Goal: Information Seeking & Learning: Learn about a topic

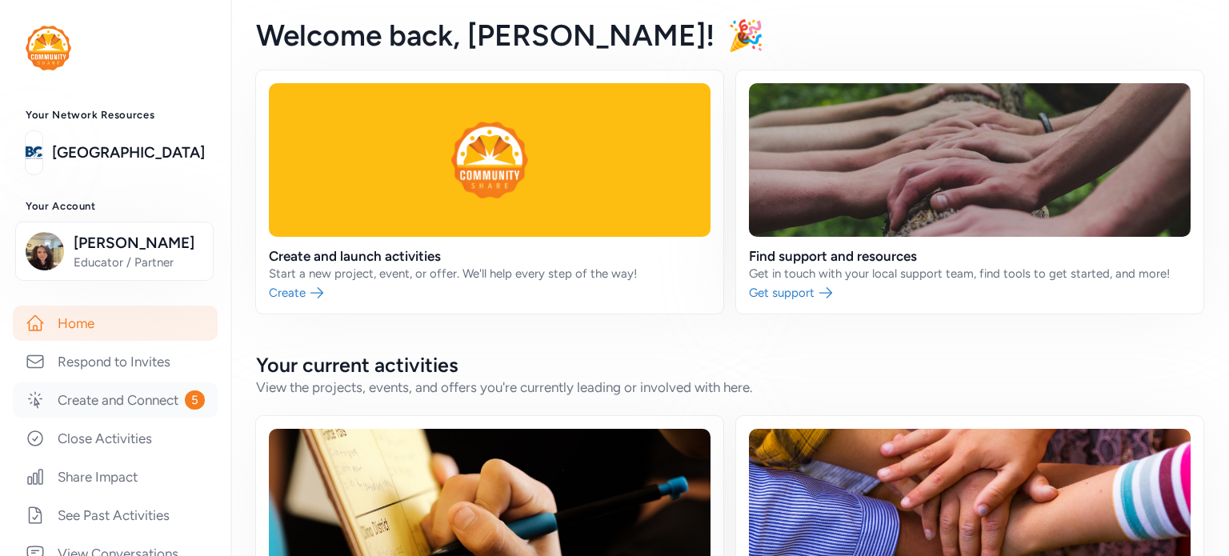
click at [78, 412] on link "Create and Connect 5" at bounding box center [115, 399] width 205 height 35
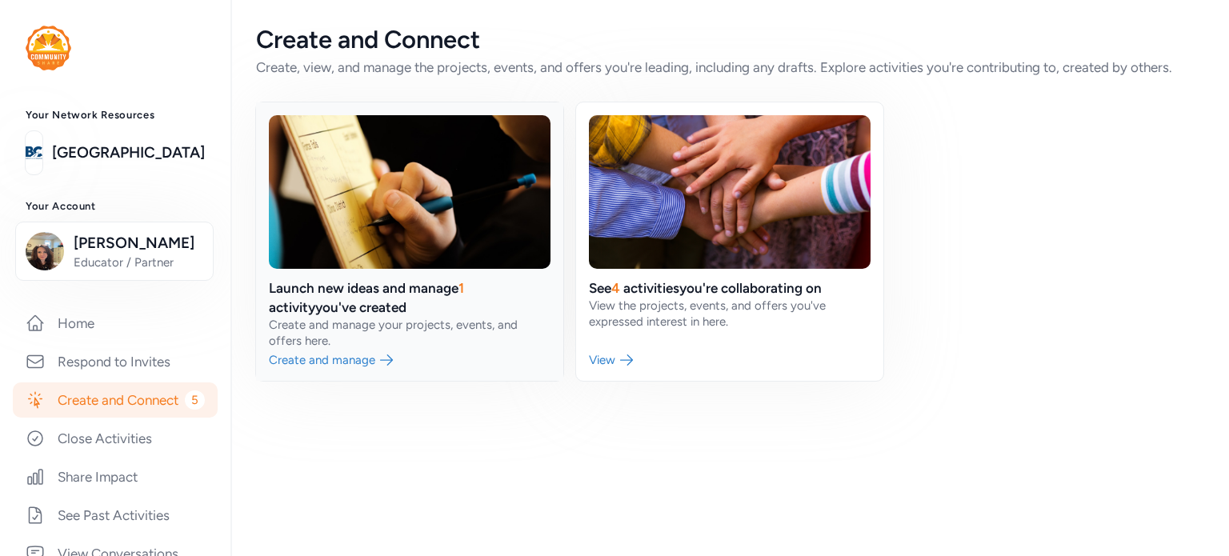
click at [370, 365] on link at bounding box center [409, 241] width 307 height 278
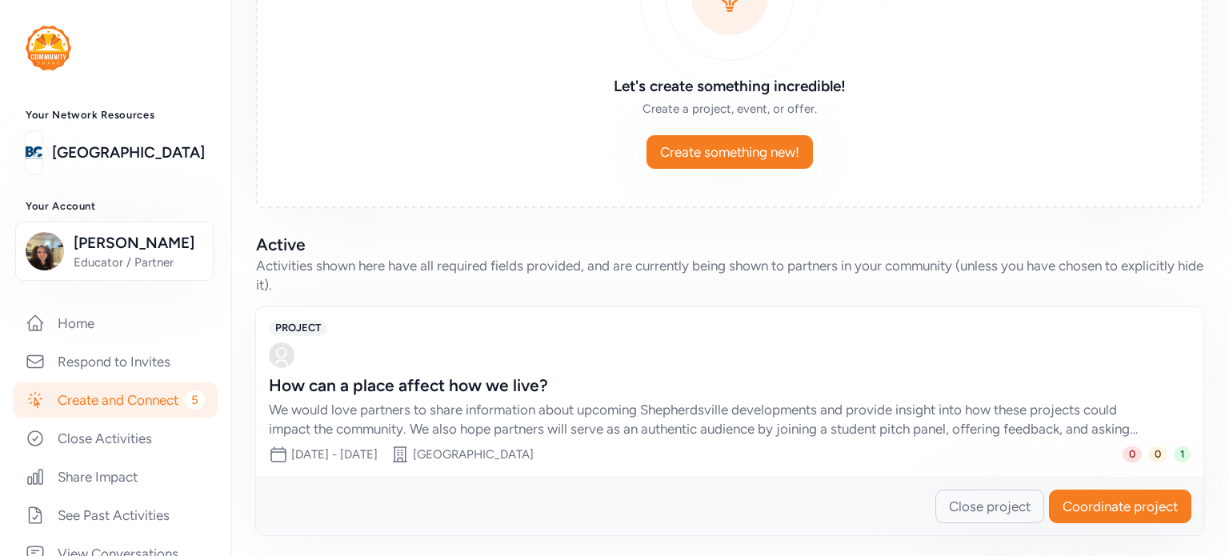
scroll to position [211, 0]
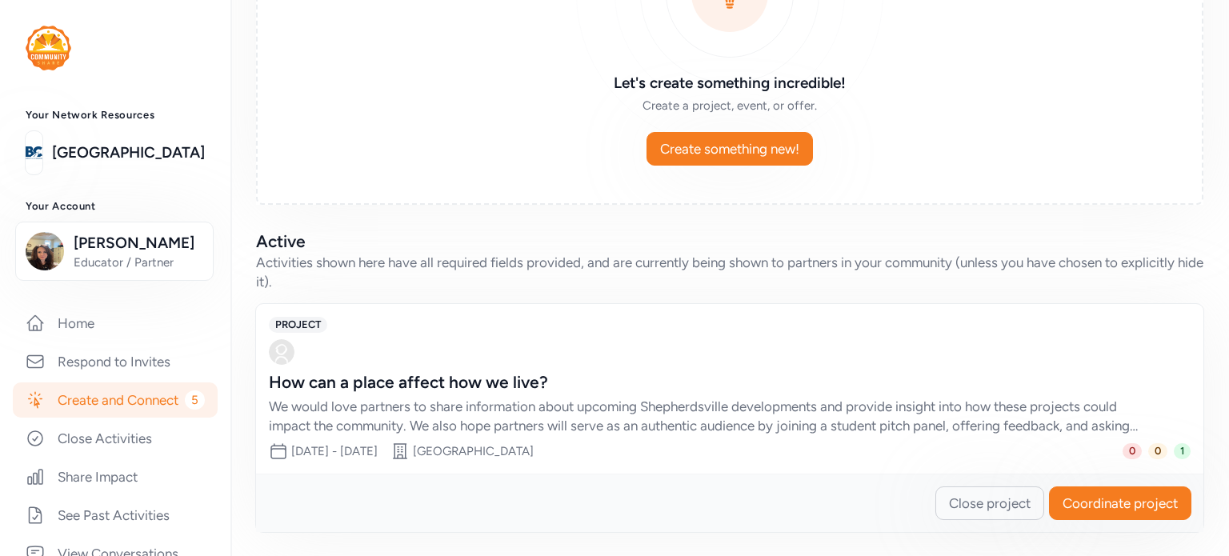
click at [614, 414] on div "We would love partners to share information about upcoming Shepherdsville devel…" at bounding box center [714, 416] width 890 height 38
click at [334, 418] on div "We would love partners to share information about upcoming Shepherdsville devel…" at bounding box center [714, 416] width 890 height 38
click at [1077, 495] on span "Coordinate project" at bounding box center [1119, 503] width 115 height 19
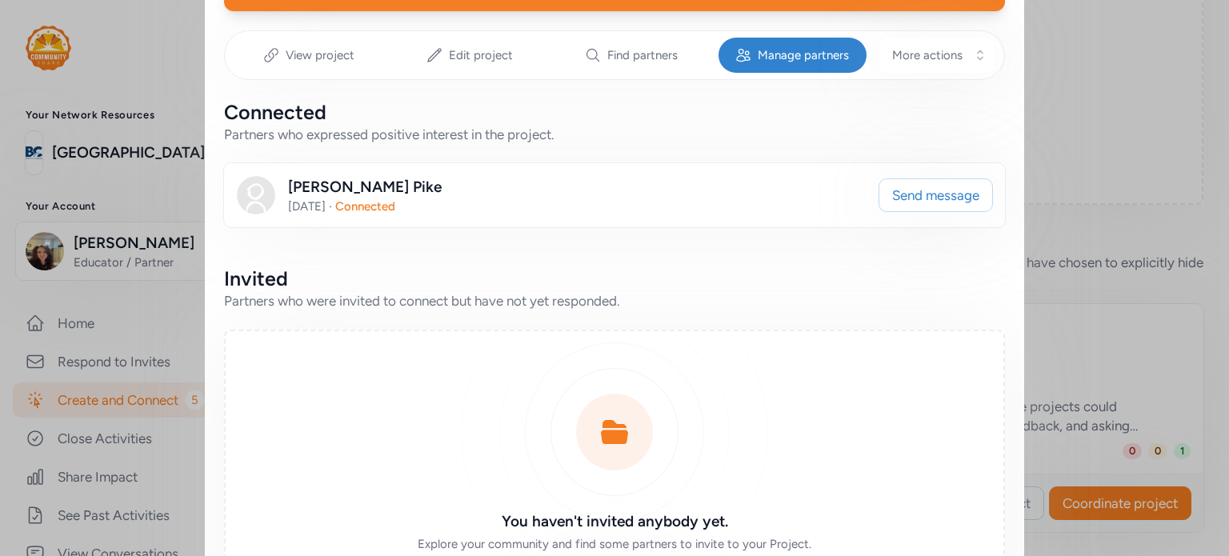
scroll to position [230, 0]
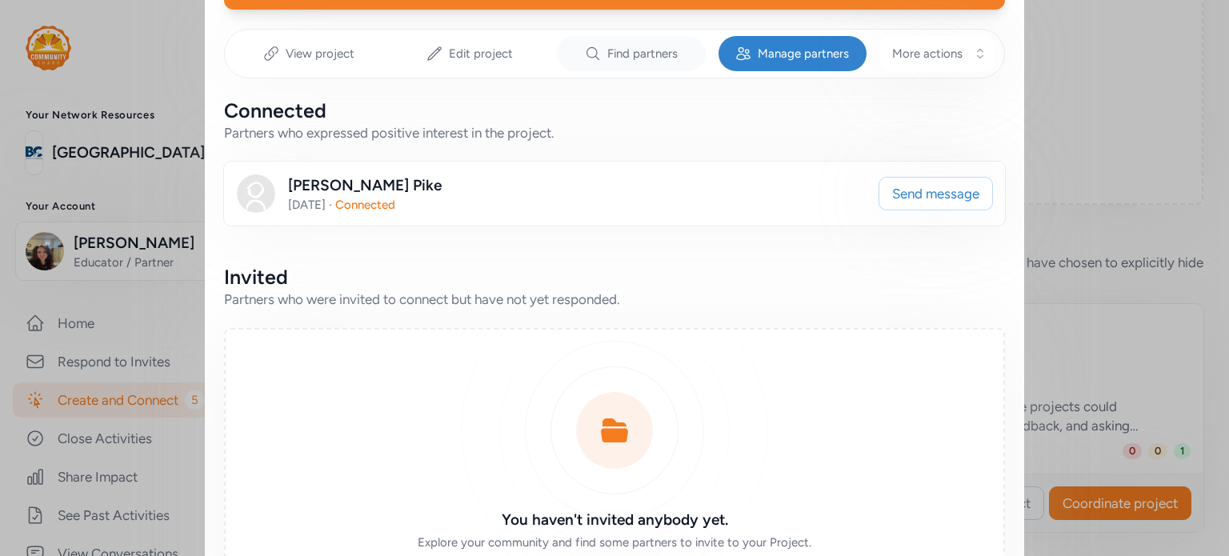
click at [639, 53] on span "Find partners" at bounding box center [642, 54] width 70 height 16
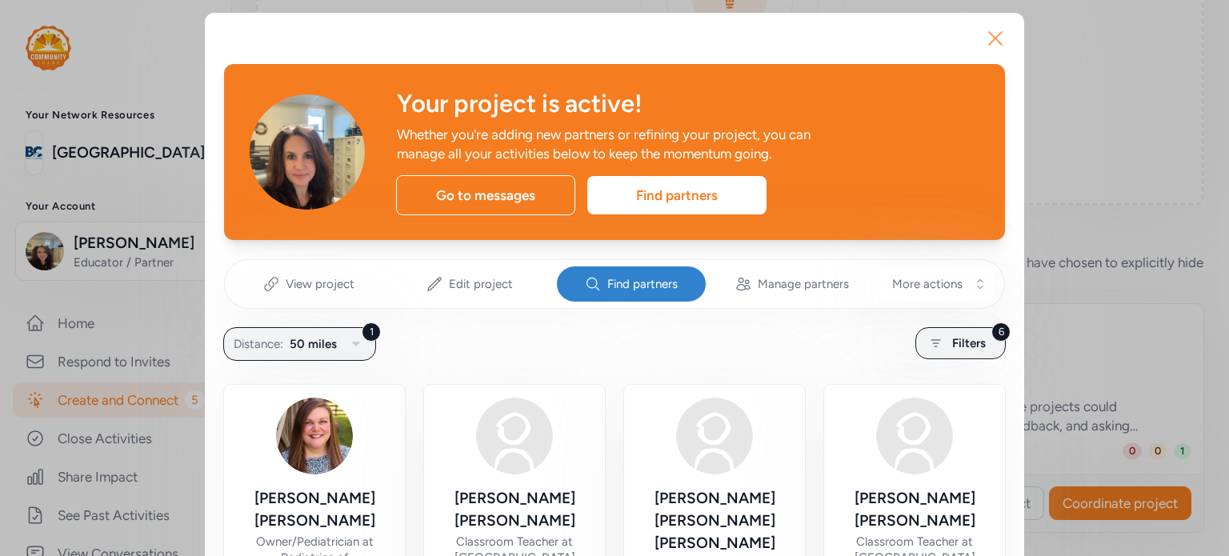
click at [989, 40] on icon "button" at bounding box center [995, 38] width 13 height 13
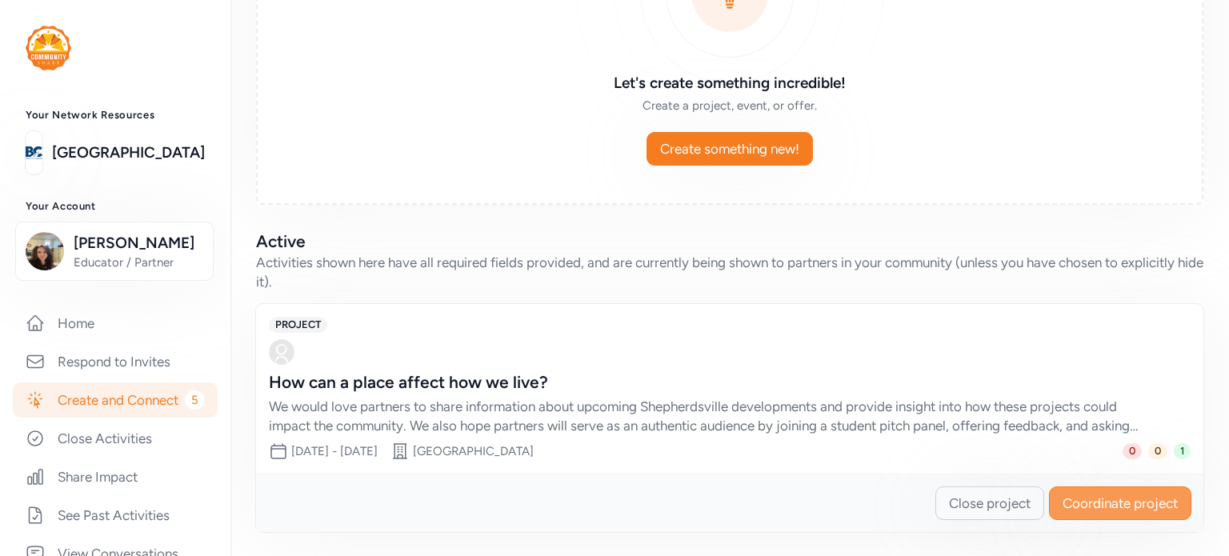
click at [1081, 506] on span "Coordinate project" at bounding box center [1119, 503] width 115 height 19
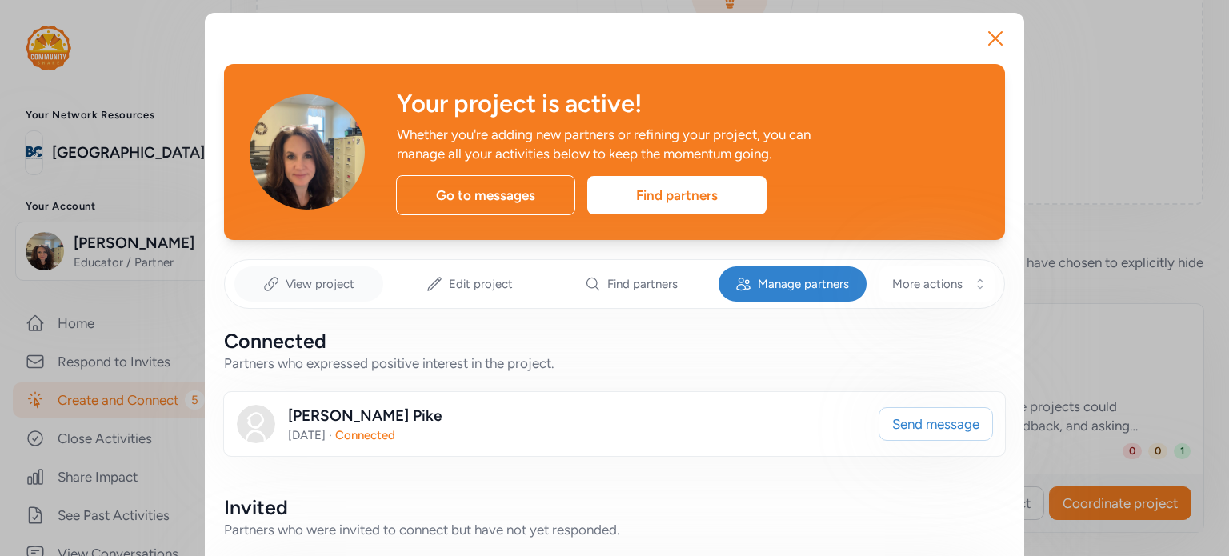
click at [308, 296] on div "View project" at bounding box center [308, 283] width 149 height 35
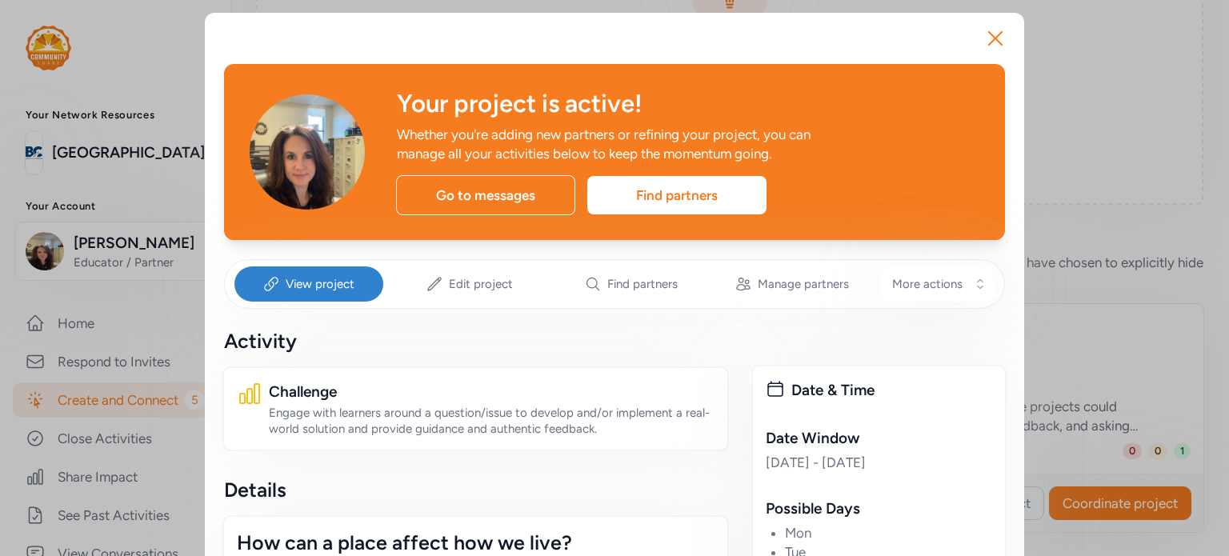
click at [322, 282] on span "View project" at bounding box center [320, 284] width 69 height 16
click at [290, 278] on span "View project" at bounding box center [320, 284] width 69 height 16
click at [930, 290] on span "More actions" at bounding box center [927, 284] width 70 height 16
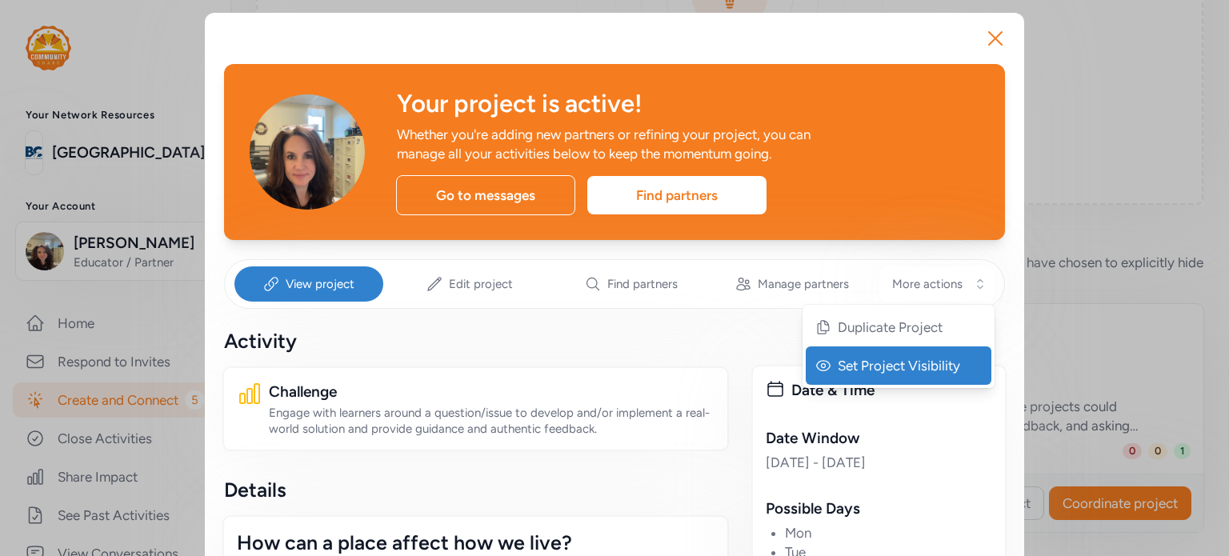
click at [826, 367] on div "Set Project Visibility" at bounding box center [899, 365] width 186 height 38
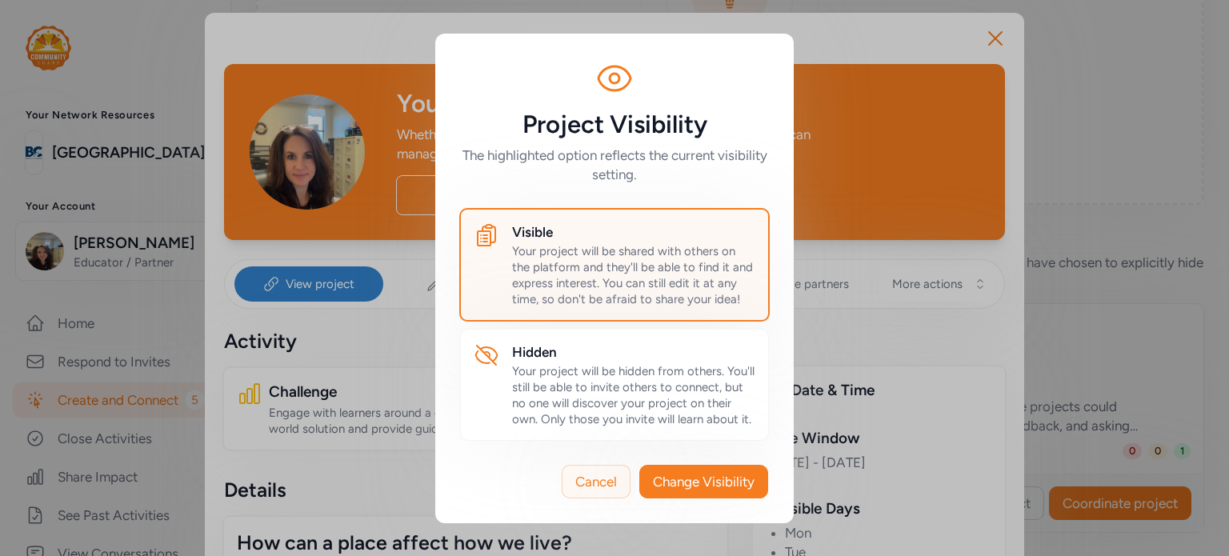
click at [610, 482] on span "Cancel" at bounding box center [596, 481] width 42 height 19
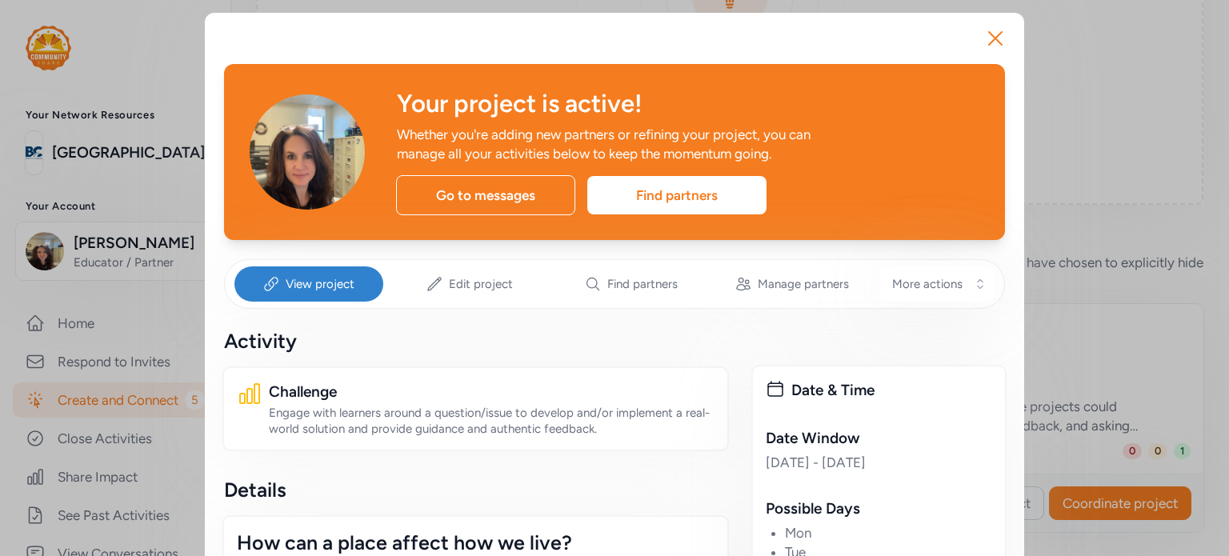
click at [329, 282] on span "View project" at bounding box center [320, 284] width 69 height 16
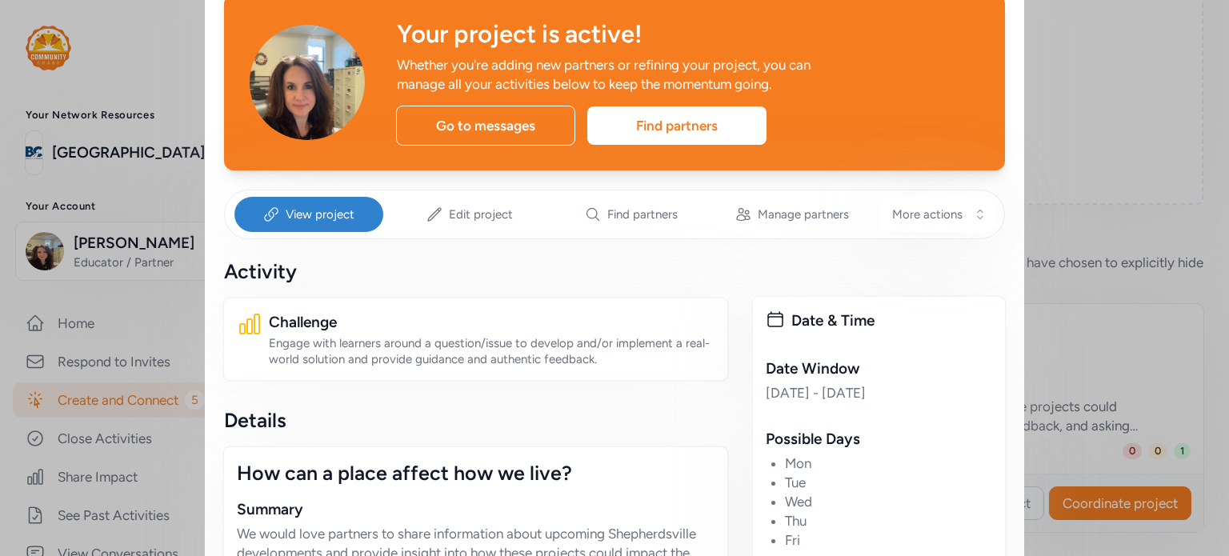
scroll to position [68, 0]
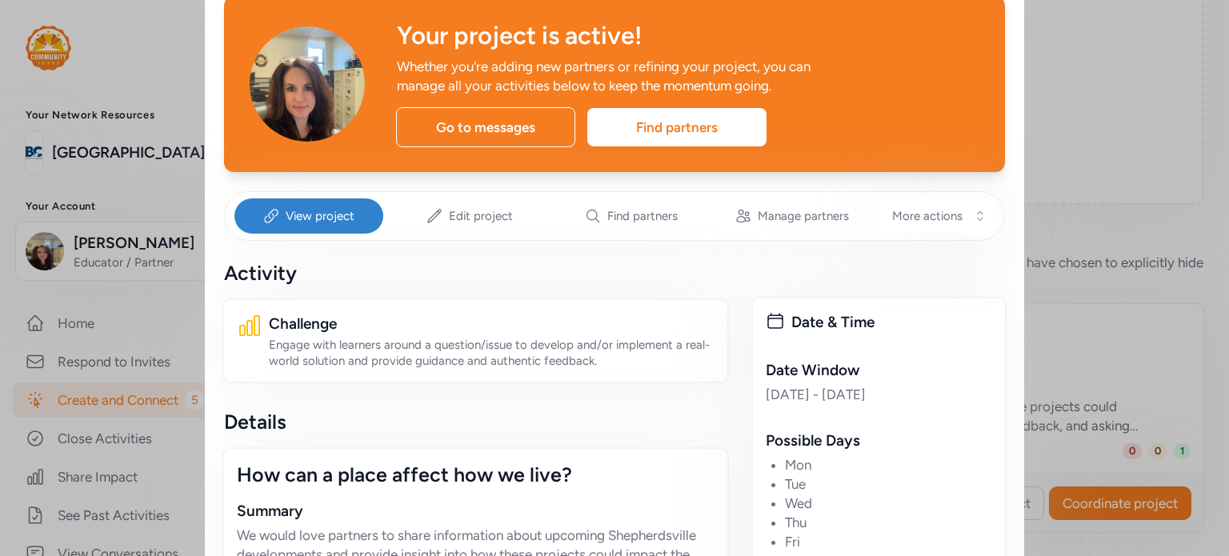
click at [301, 354] on div "Engage with learners around a question/issue to develop and/or implement a real…" at bounding box center [492, 353] width 446 height 32
click at [298, 233] on div "View project" at bounding box center [308, 215] width 149 height 35
click at [249, 198] on div "View project" at bounding box center [308, 215] width 149 height 35
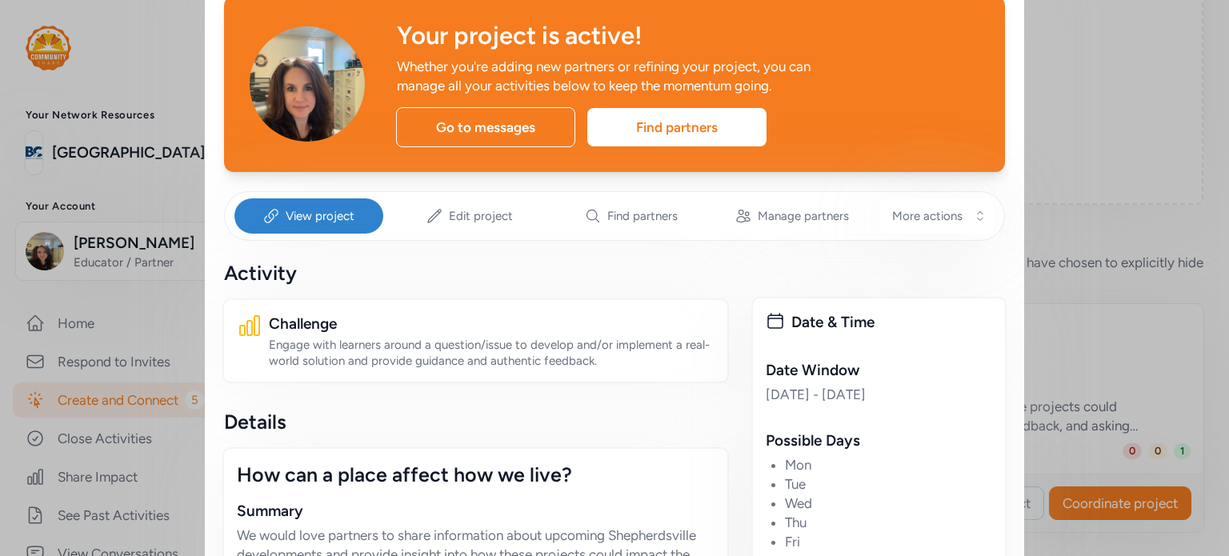
click at [276, 230] on div "View project" at bounding box center [308, 215] width 149 height 35
click at [274, 220] on div "View project" at bounding box center [308, 215] width 149 height 35
drag, startPoint x: 274, startPoint y: 220, endPoint x: 258, endPoint y: 215, distance: 16.7
click at [263, 215] on icon at bounding box center [271, 216] width 16 height 16
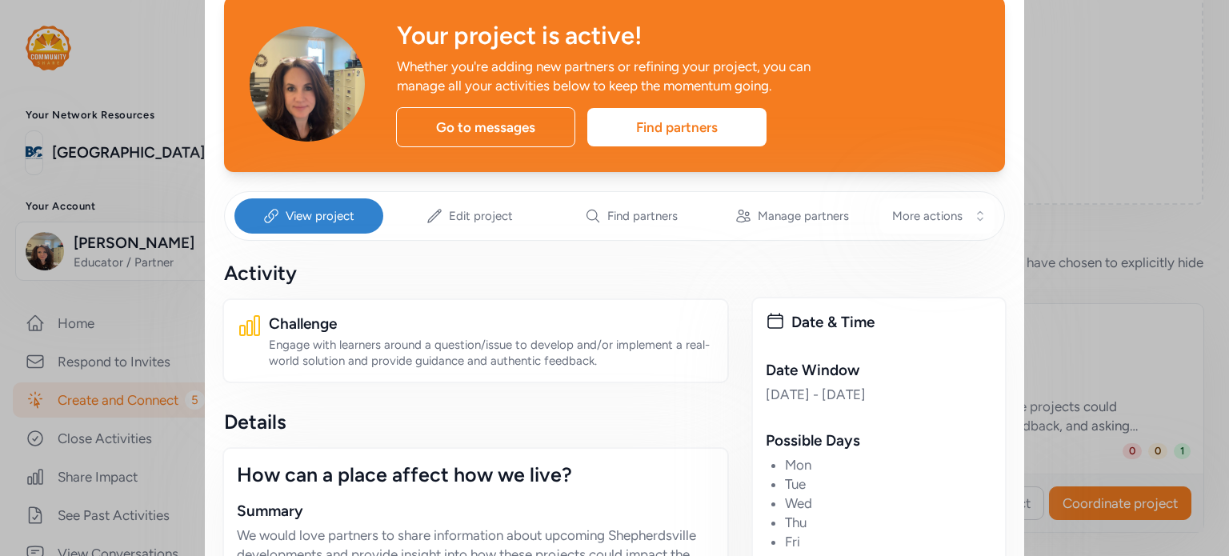
click at [551, 234] on div "View project Edit project Find partners Manage partners More actions" at bounding box center [614, 216] width 781 height 50
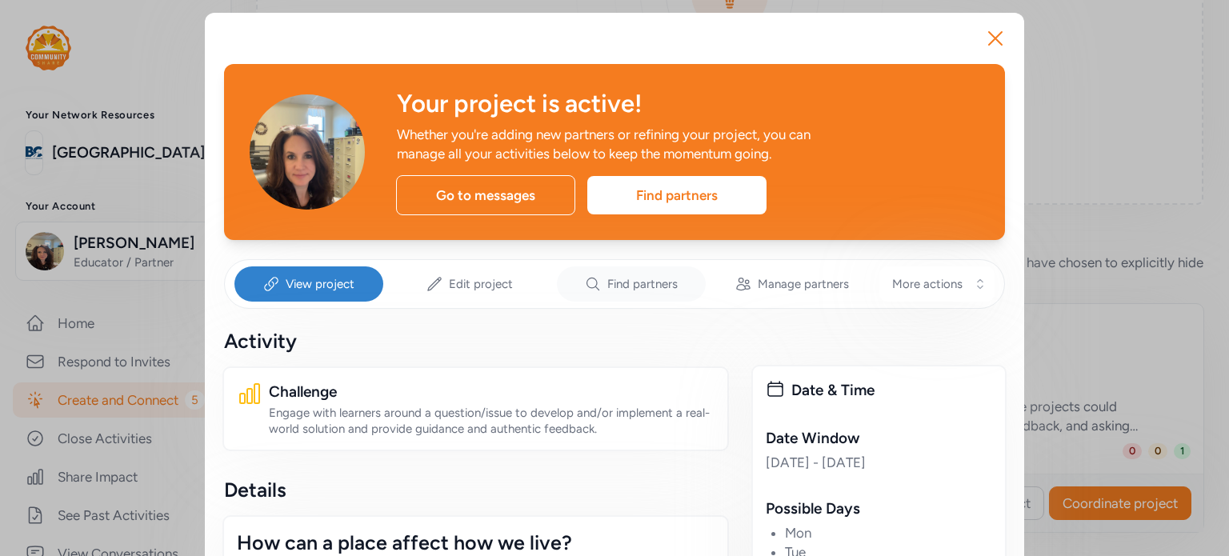
click at [664, 274] on div "Find partners" at bounding box center [631, 283] width 149 height 35
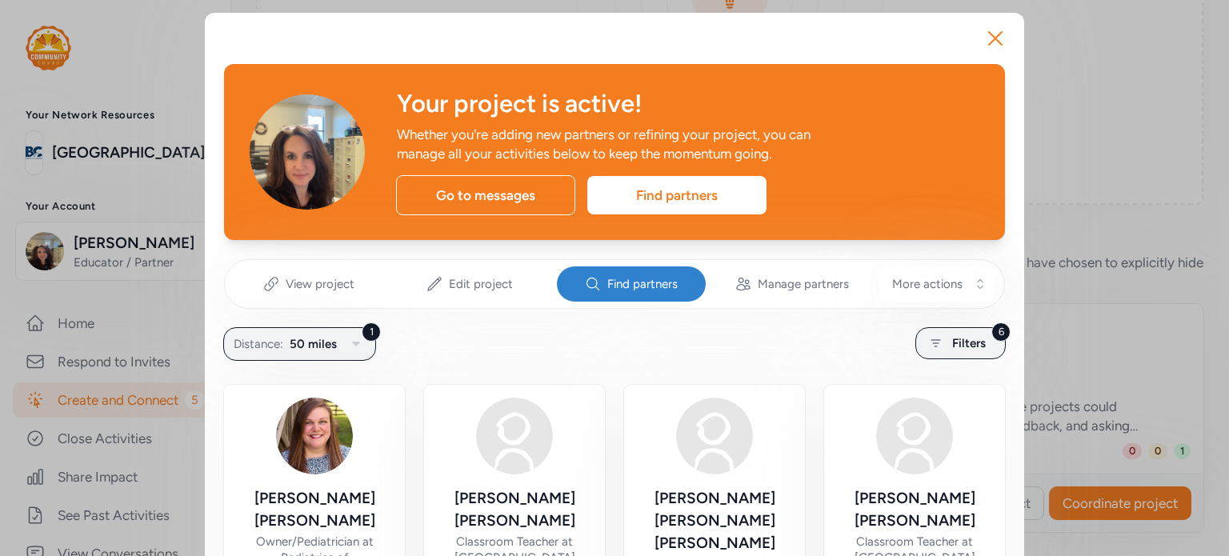
click at [307, 290] on span "View project" at bounding box center [320, 284] width 69 height 16
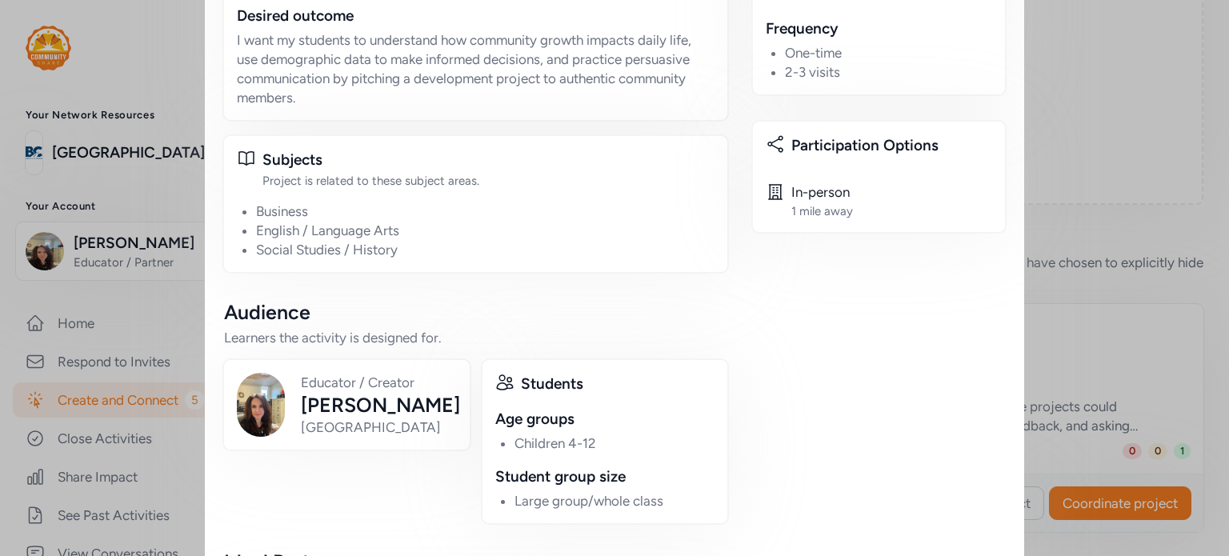
scroll to position [735, 0]
click at [768, 141] on icon at bounding box center [775, 144] width 14 height 15
click at [774, 143] on icon at bounding box center [775, 144] width 19 height 19
click at [796, 148] on div "Participation Options" at bounding box center [891, 146] width 201 height 22
click at [785, 222] on div "Participation Options In-person 1 mile away" at bounding box center [878, 178] width 255 height 114
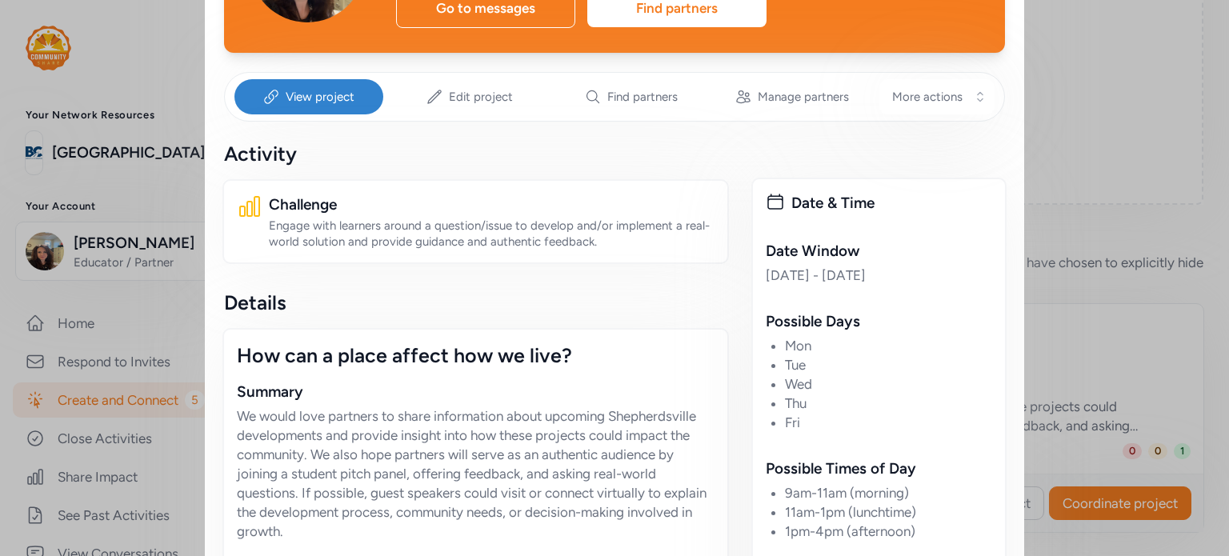
scroll to position [213, 0]
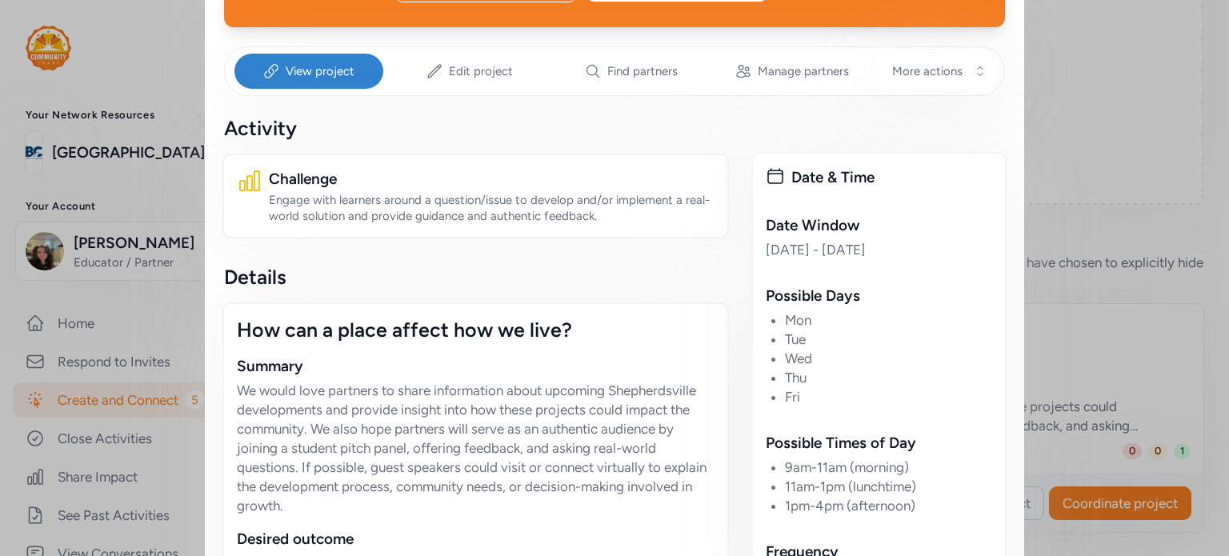
click at [384, 336] on div "How can a place affect how we live?" at bounding box center [476, 330] width 478 height 26
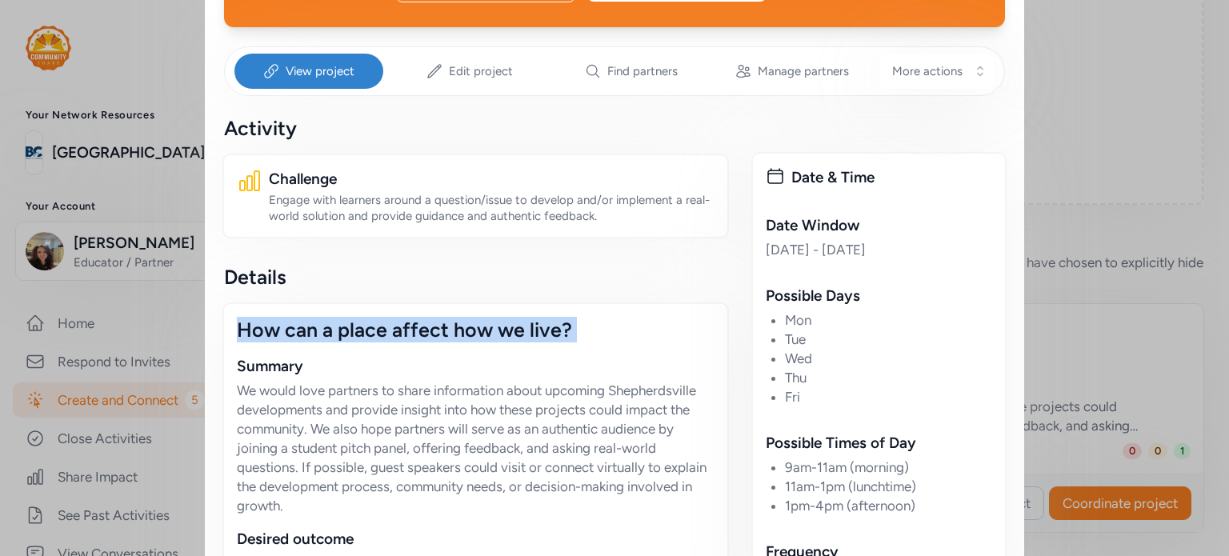
click at [384, 336] on div "How can a place affect how we live?" at bounding box center [476, 330] width 478 height 26
copy div "How can a place affect how we live?"
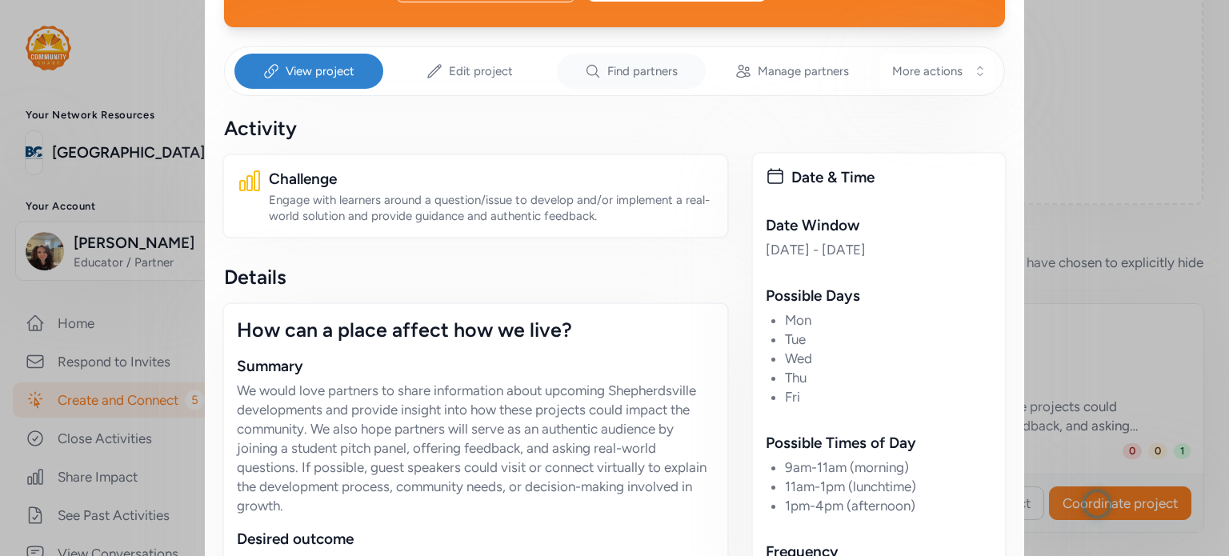
click at [622, 82] on div "Find partners" at bounding box center [631, 71] width 149 height 35
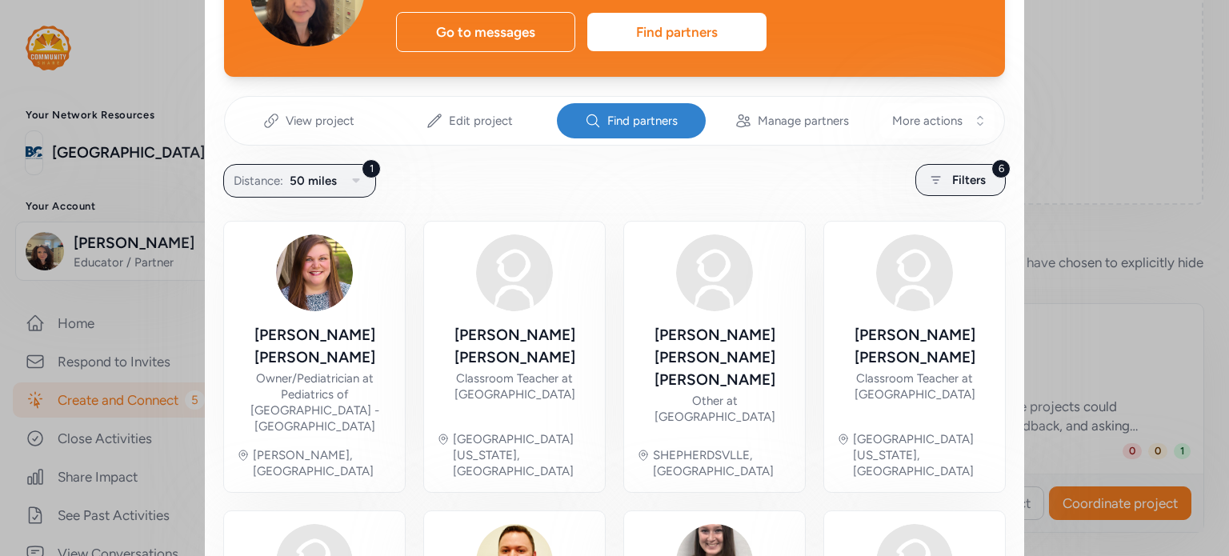
scroll to position [163, 0]
click at [938, 181] on icon at bounding box center [936, 179] width 20 height 19
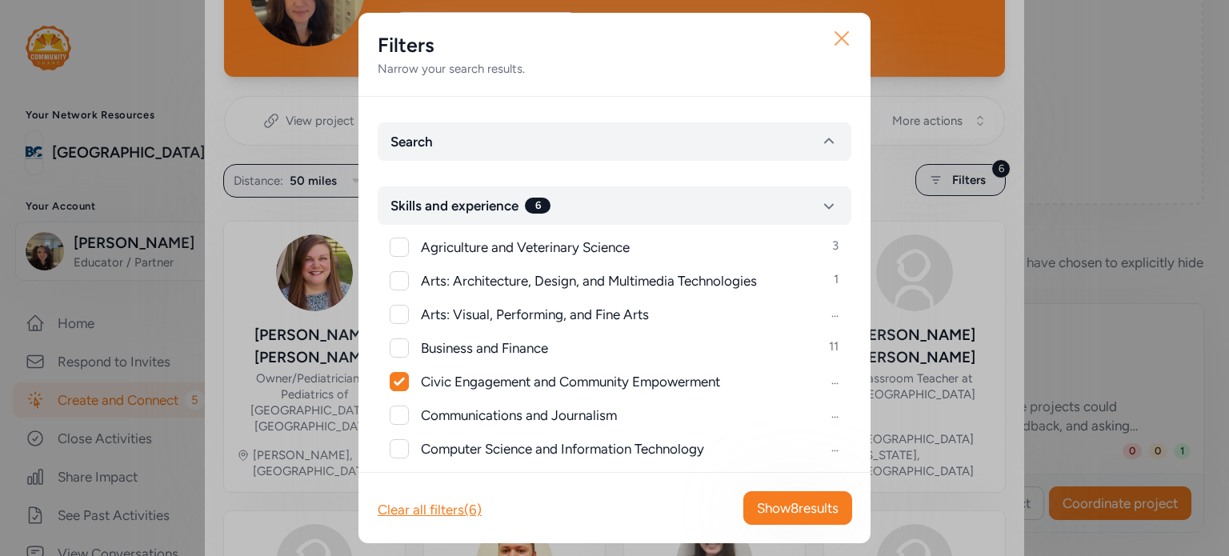
click at [860, 35] on button "Close" at bounding box center [841, 38] width 51 height 51
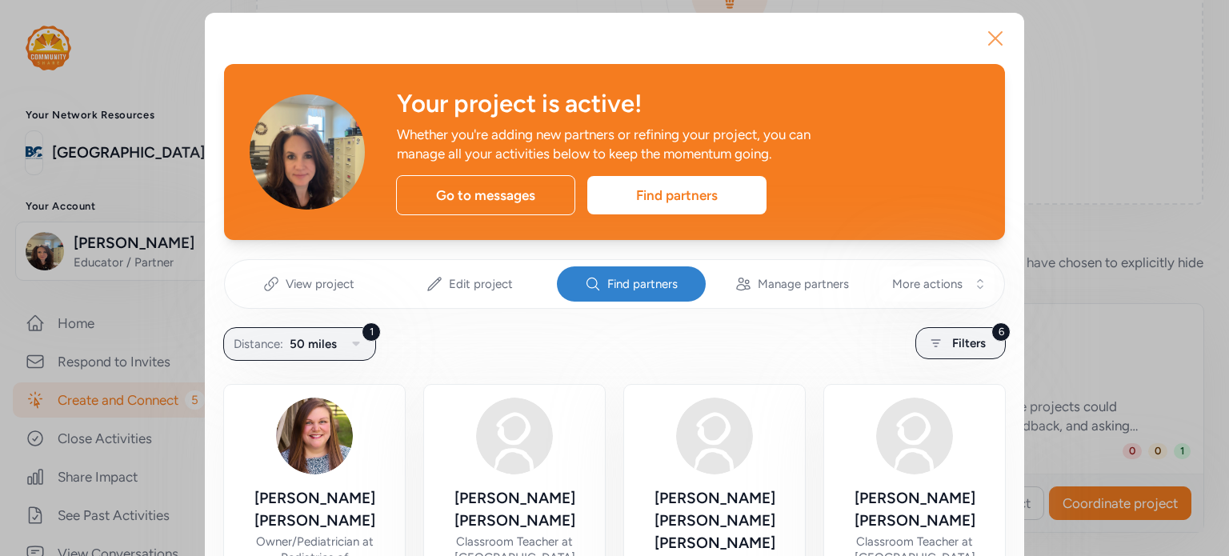
click at [986, 31] on icon "button" at bounding box center [995, 39] width 26 height 26
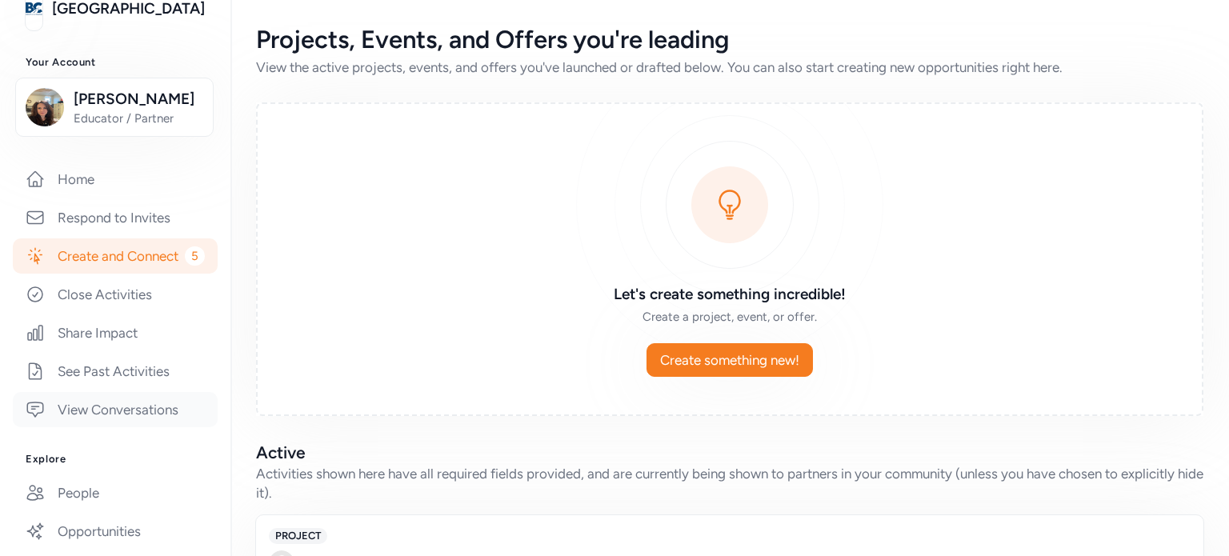
scroll to position [152, 0]
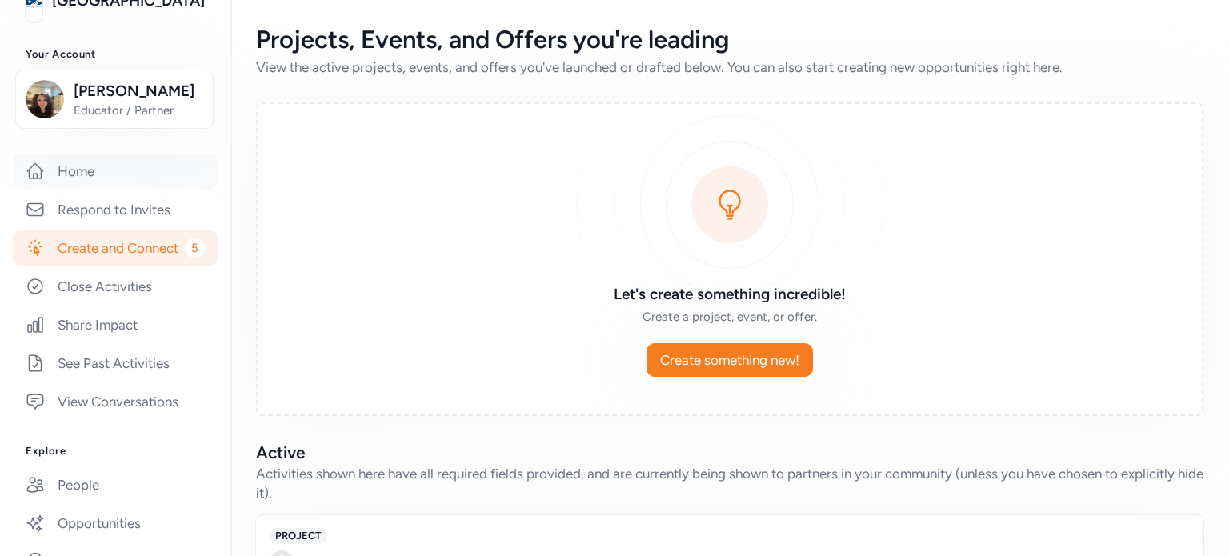
click at [75, 172] on link "Home" at bounding box center [115, 171] width 205 height 35
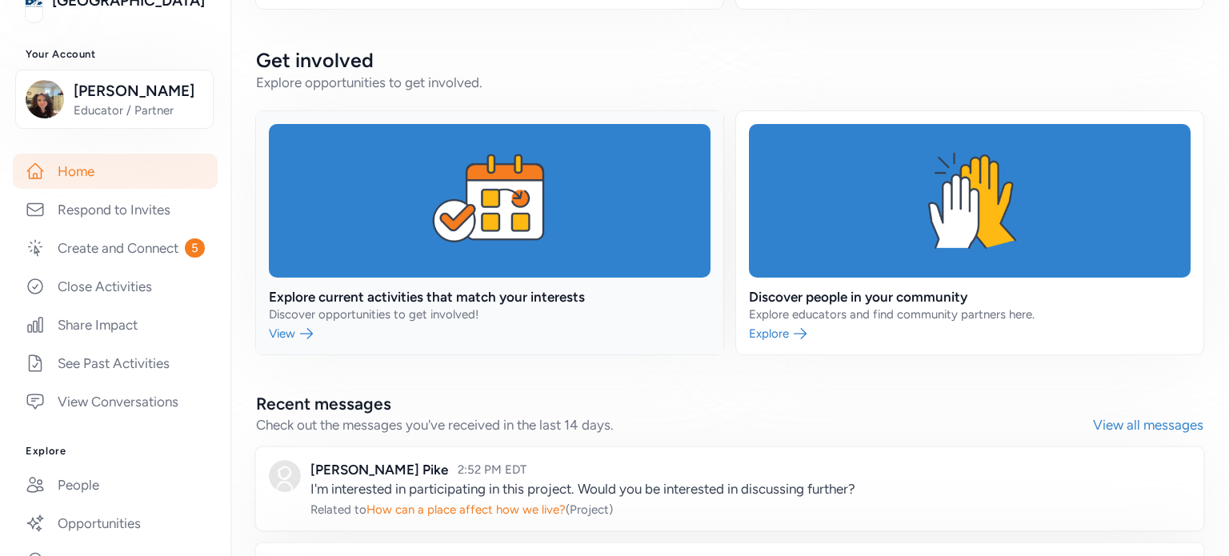
scroll to position [635, 0]
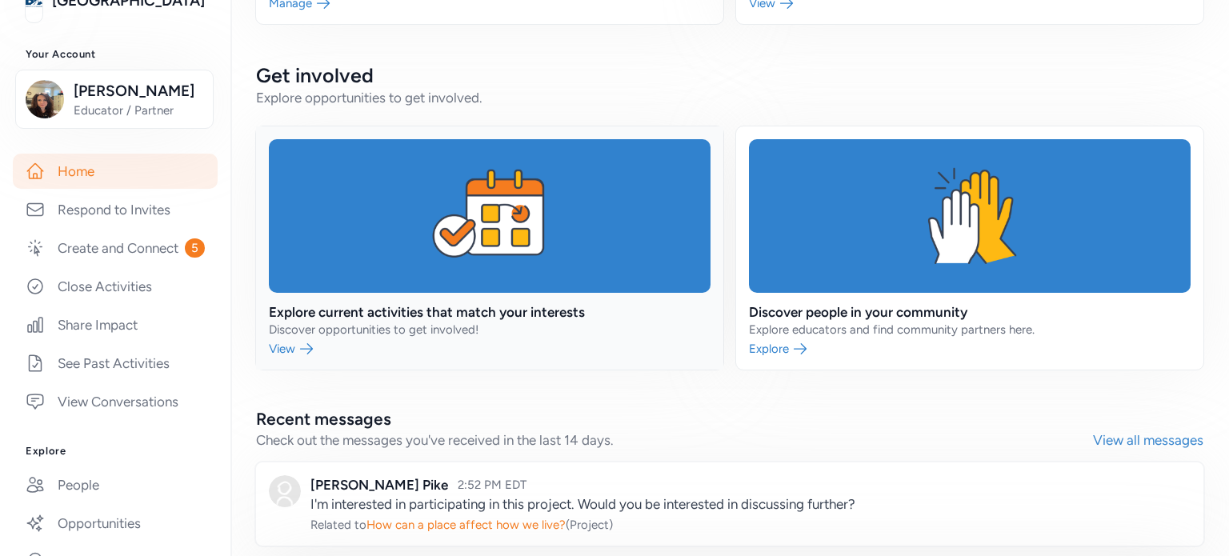
click at [468, 185] on link at bounding box center [489, 247] width 467 height 243
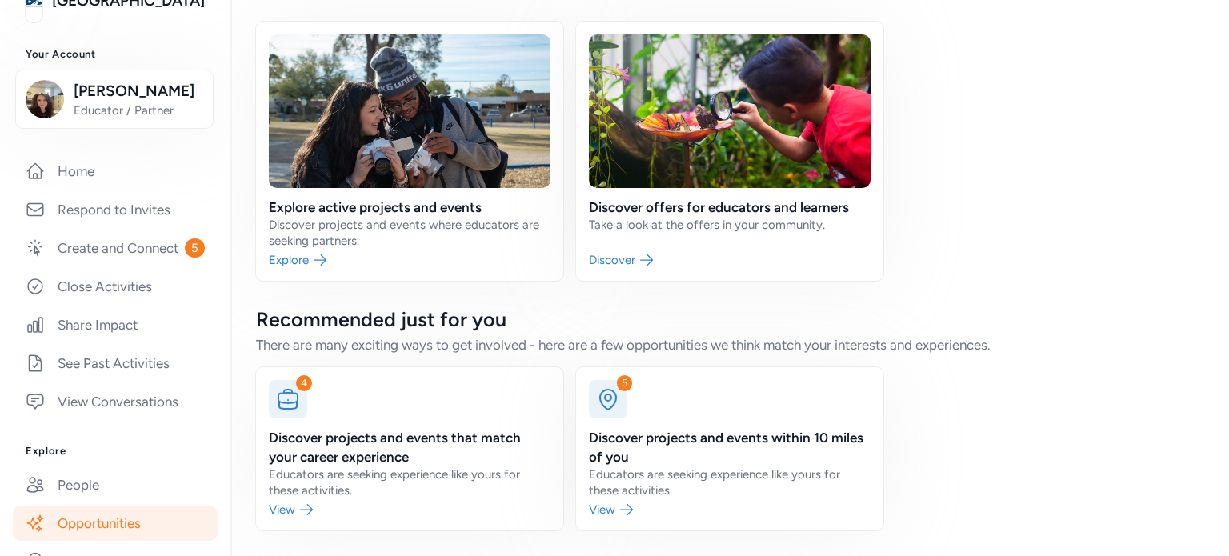
scroll to position [98, 0]
click at [309, 243] on link at bounding box center [409, 151] width 307 height 259
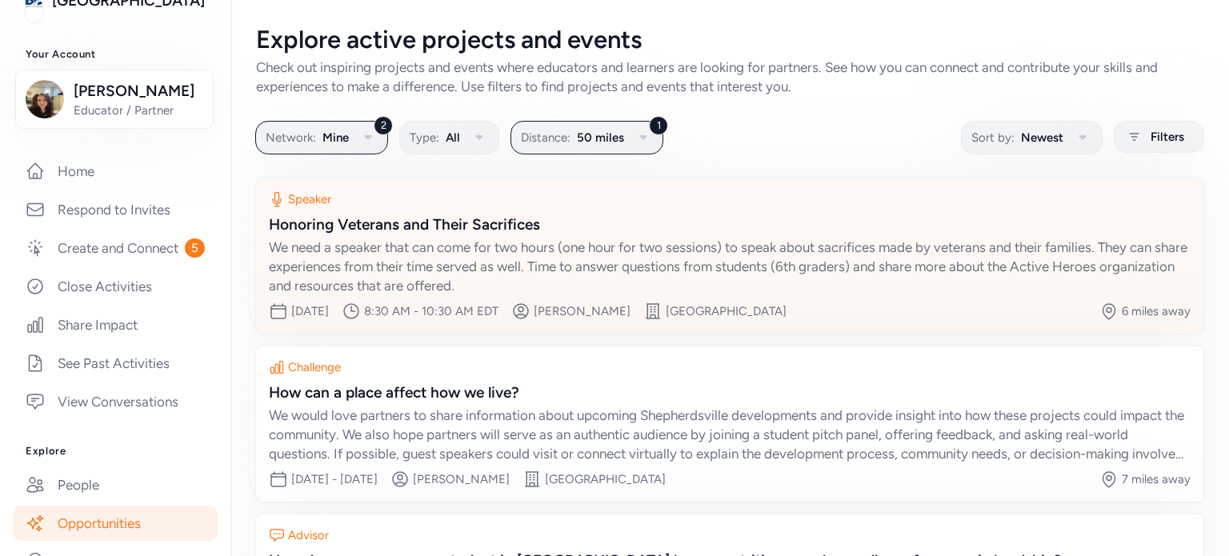
click at [434, 223] on div "Honoring Veterans and Their Sacrifices" at bounding box center [730, 225] width 922 height 22
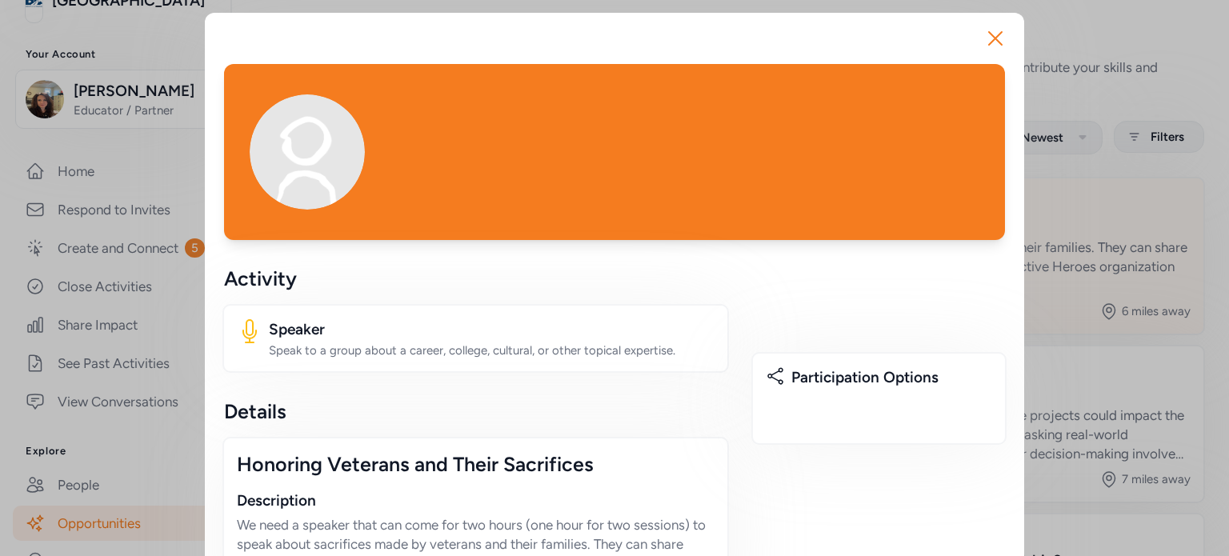
click at [434, 223] on div "... ... ..." at bounding box center [614, 152] width 781 height 176
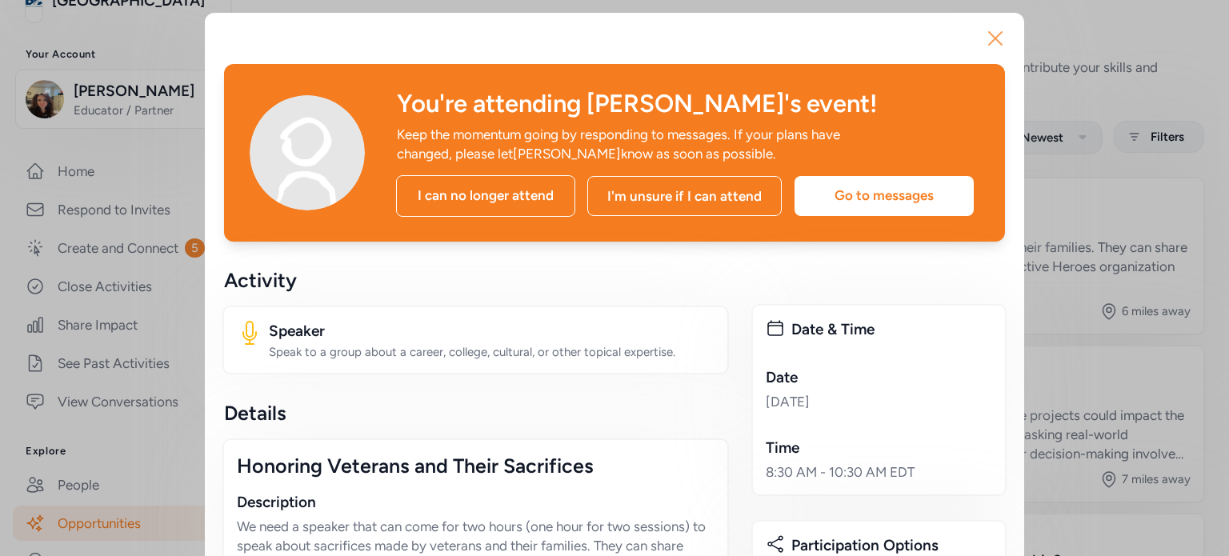
click at [992, 36] on icon "button" at bounding box center [995, 39] width 26 height 26
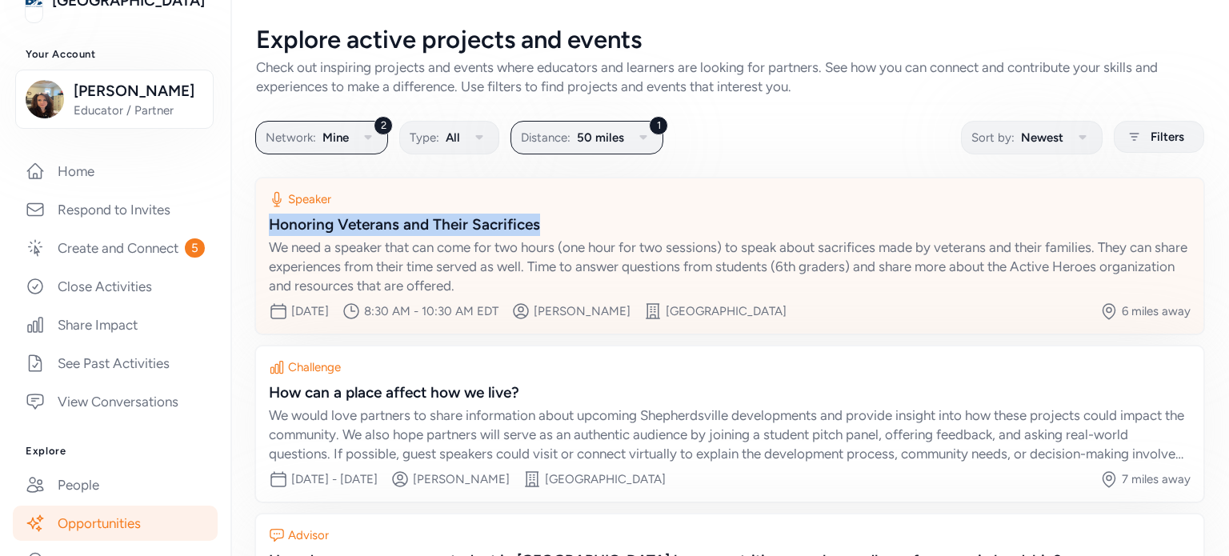
drag, startPoint x: 546, startPoint y: 218, endPoint x: 269, endPoint y: 221, distance: 276.8
click at [269, 221] on div "Honoring Veterans and Their Sacrifices" at bounding box center [730, 225] width 922 height 22
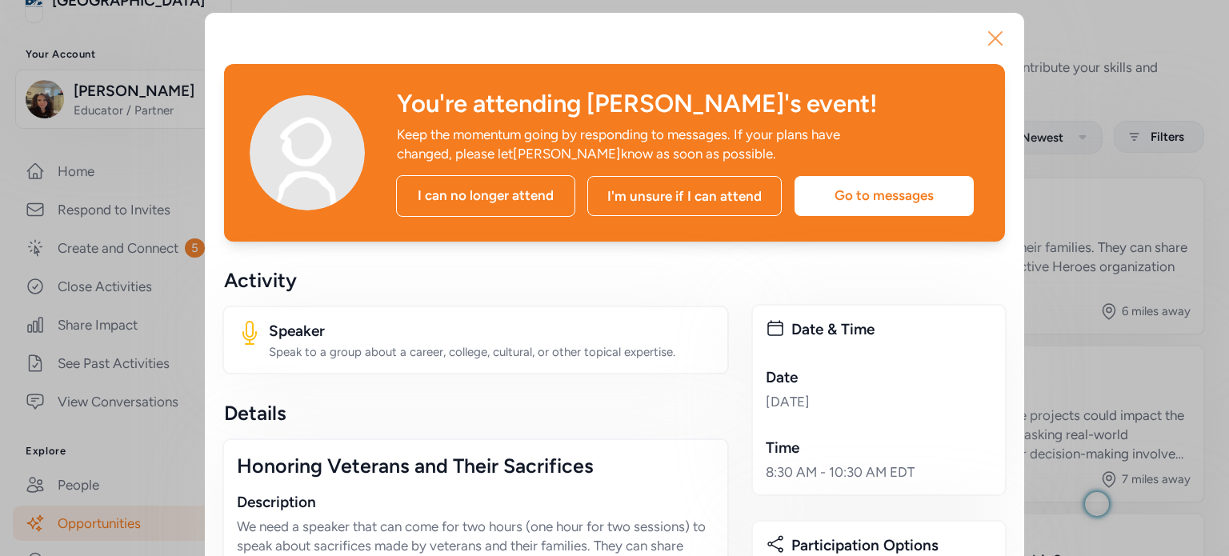
click at [989, 34] on icon "button" at bounding box center [995, 38] width 13 height 13
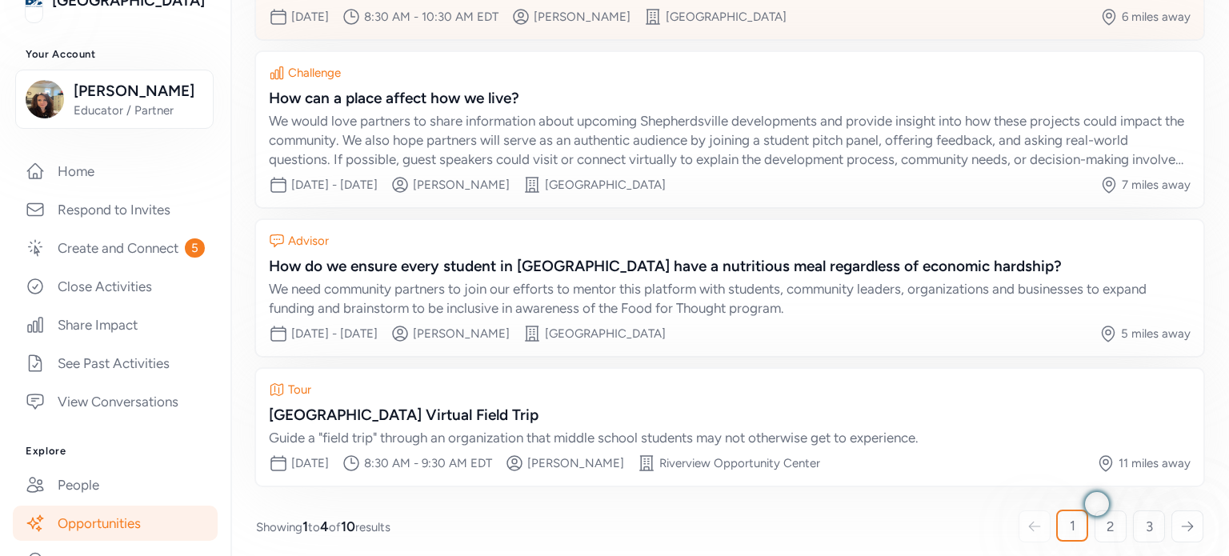
scroll to position [302, 0]
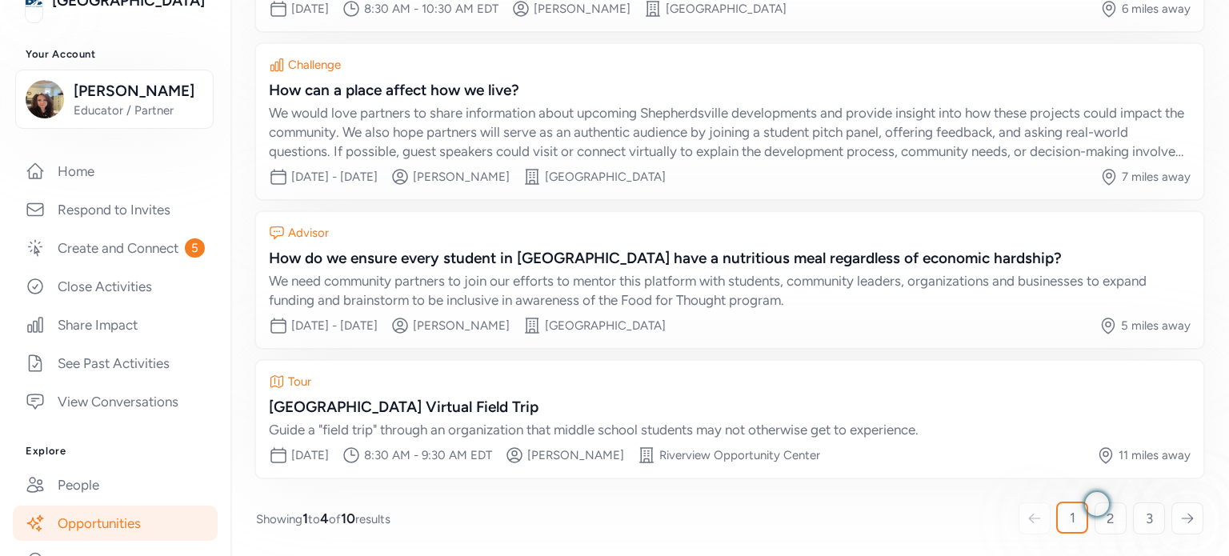
click at [504, 203] on div "Speaker Honoring Veterans and Their Sacrifices We need a speaker that can come …" at bounding box center [729, 177] width 947 height 602
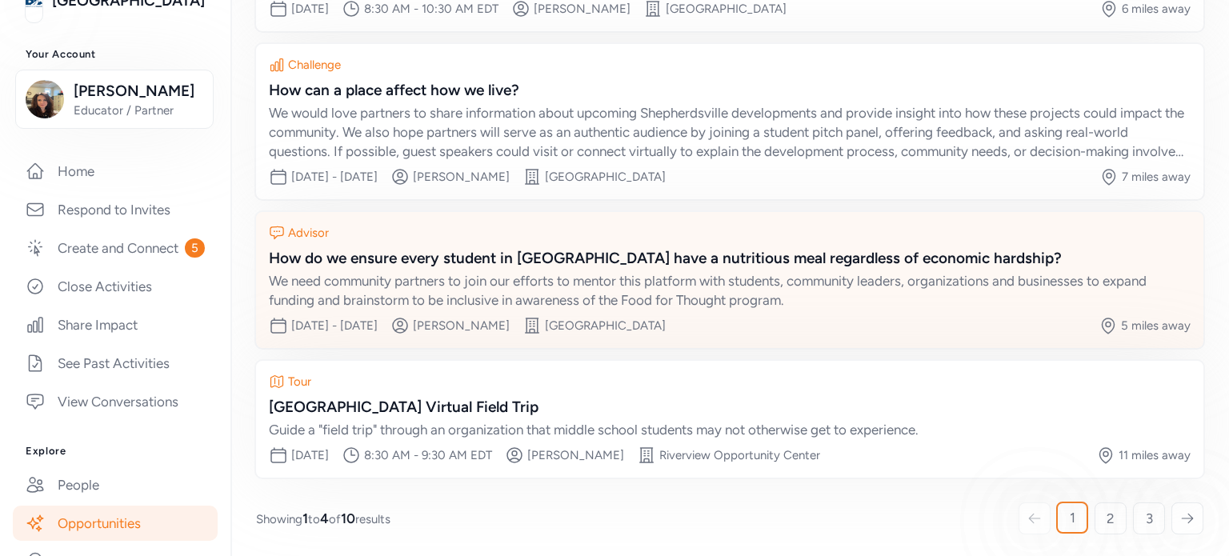
click at [456, 266] on div "How do we ensure every student in [GEOGRAPHIC_DATA] have a nutritious meal rega…" at bounding box center [730, 258] width 922 height 22
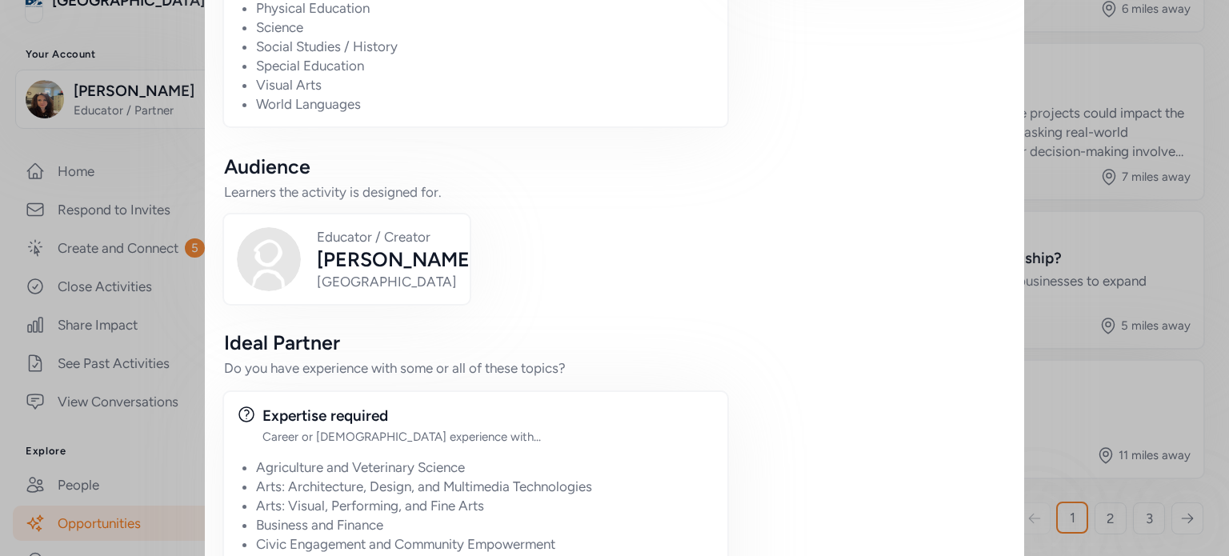
scroll to position [989, 0]
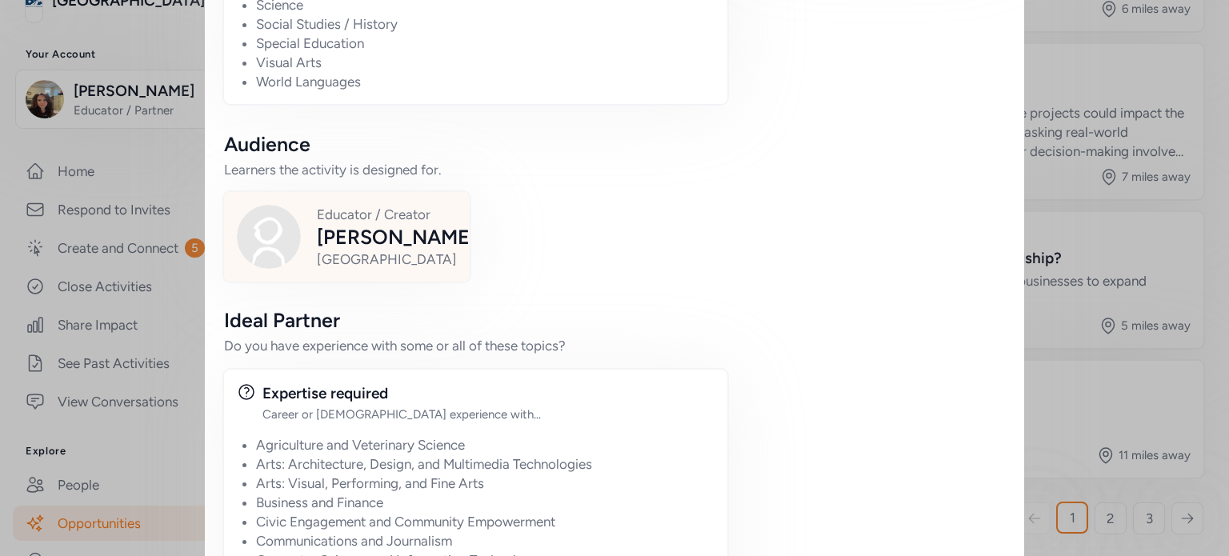
click at [368, 241] on div "[PERSON_NAME]" at bounding box center [396, 237] width 159 height 26
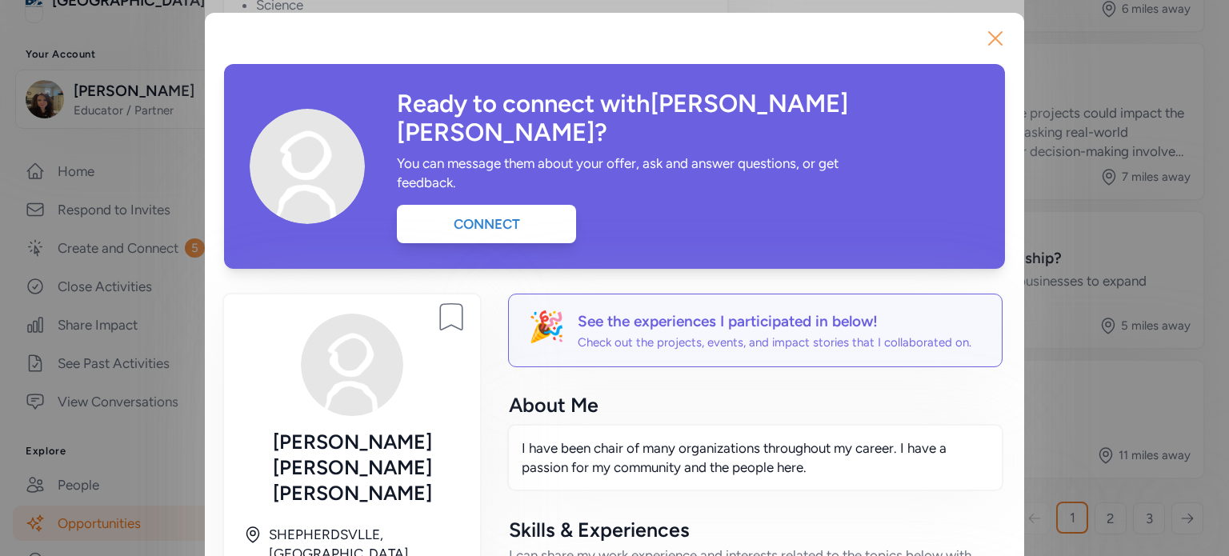
click at [986, 32] on icon "button" at bounding box center [995, 39] width 26 height 26
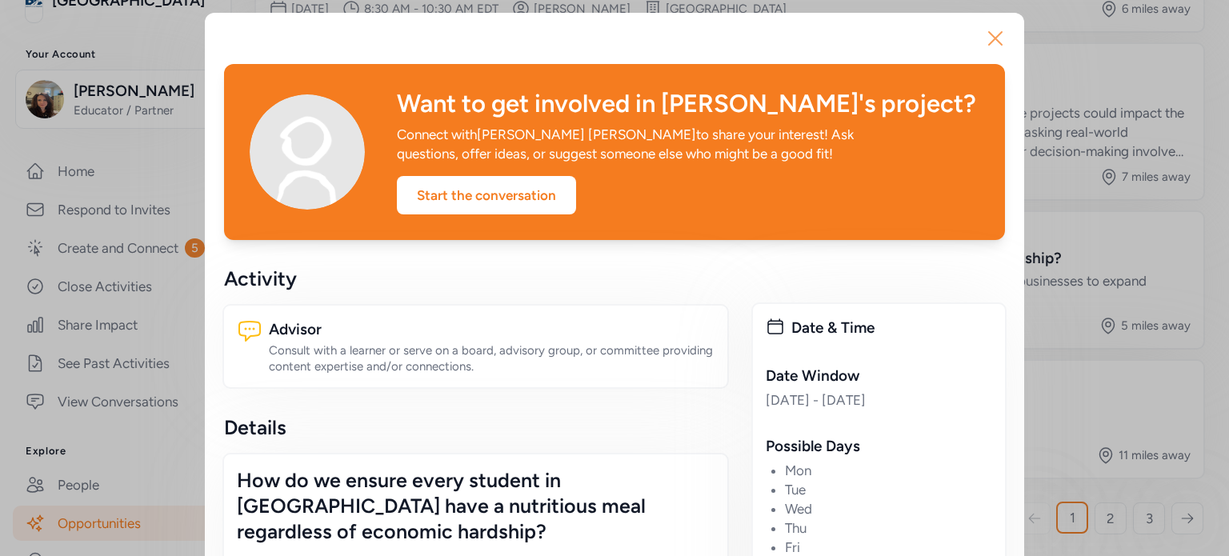
click at [992, 40] on icon "button" at bounding box center [995, 39] width 26 height 26
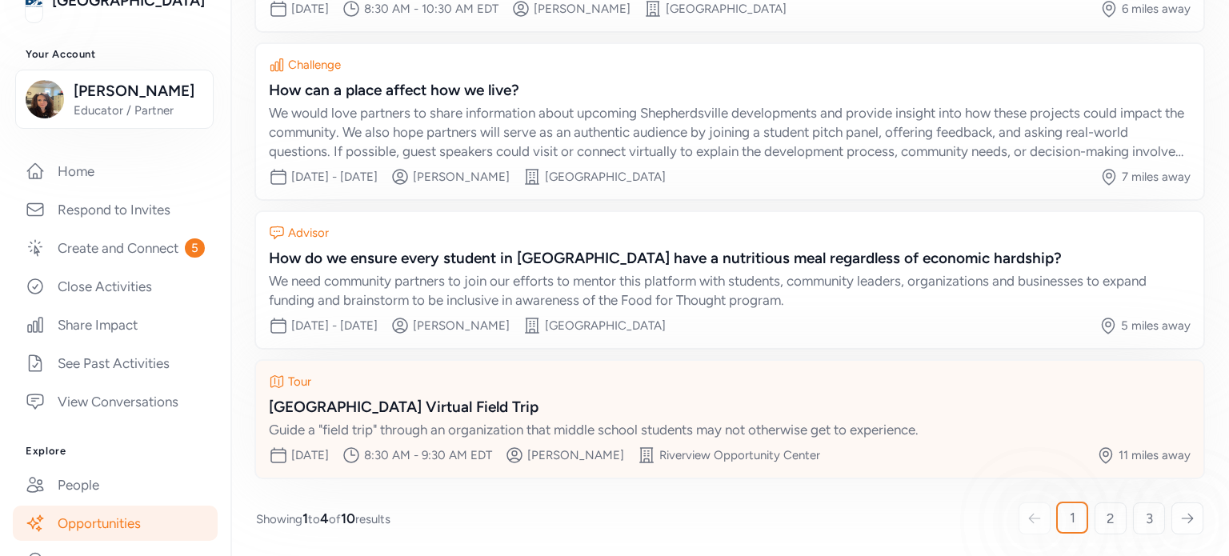
click at [330, 409] on div "[GEOGRAPHIC_DATA] Virtual Field Trip" at bounding box center [730, 407] width 922 height 22
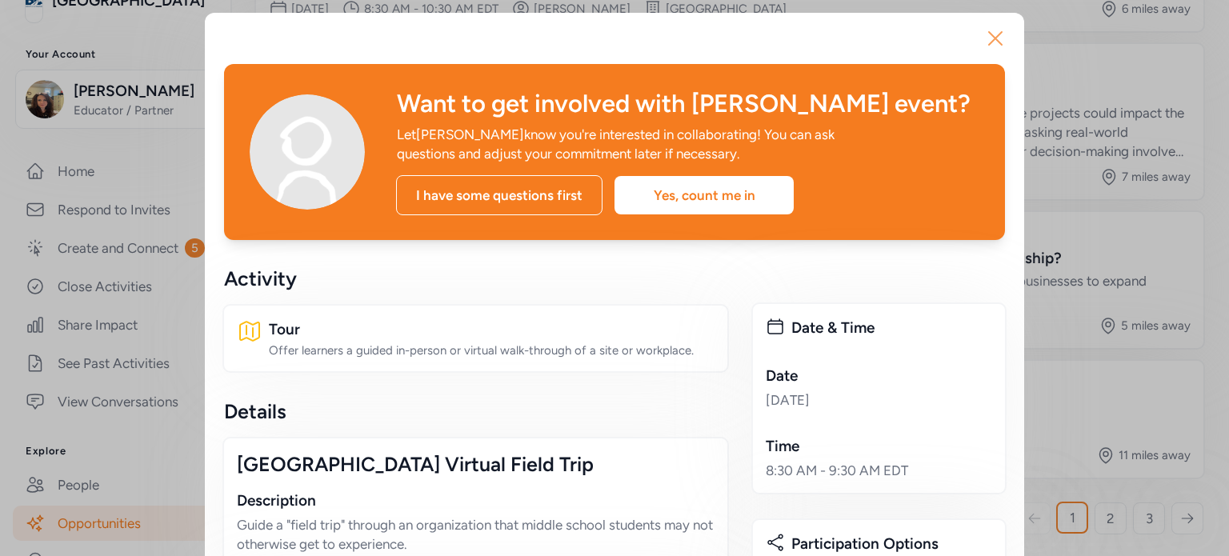
click at [989, 30] on icon "button" at bounding box center [995, 39] width 26 height 26
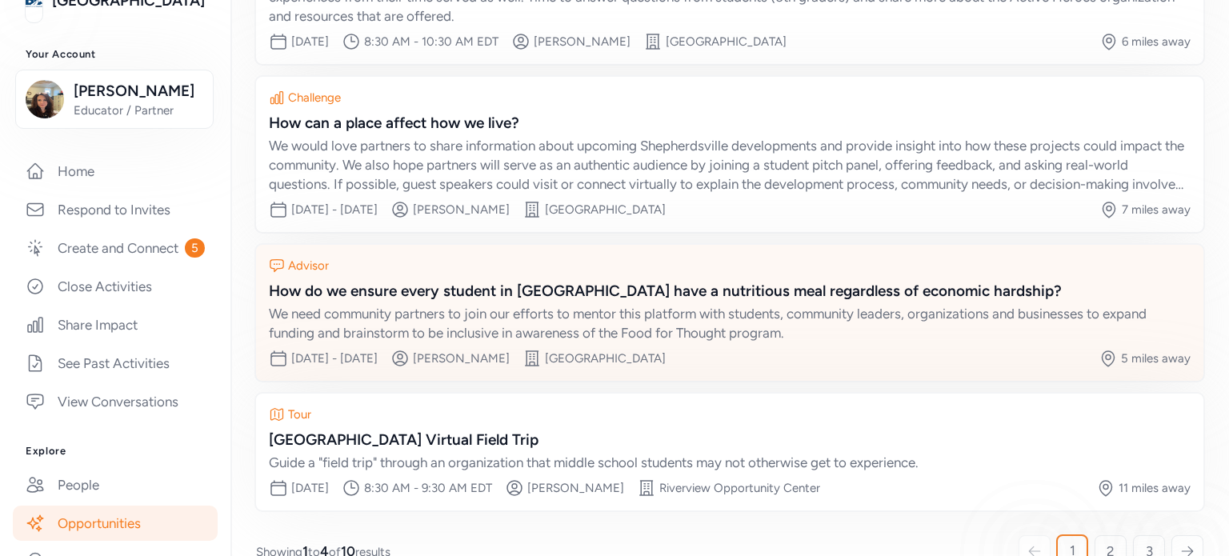
scroll to position [302, 0]
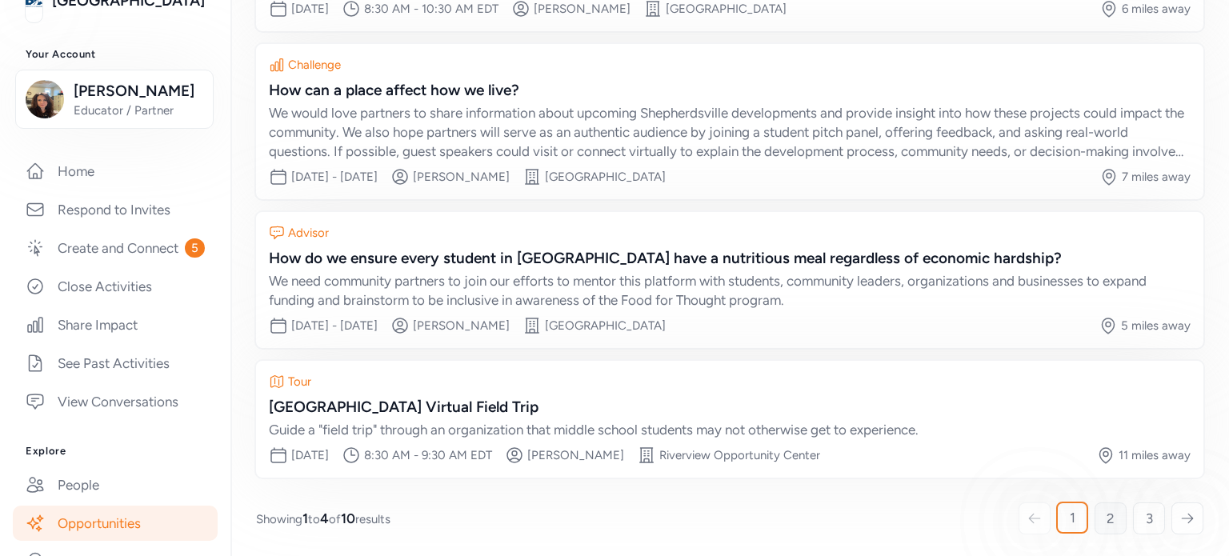
click at [1106, 516] on span "2" at bounding box center [1110, 518] width 8 height 19
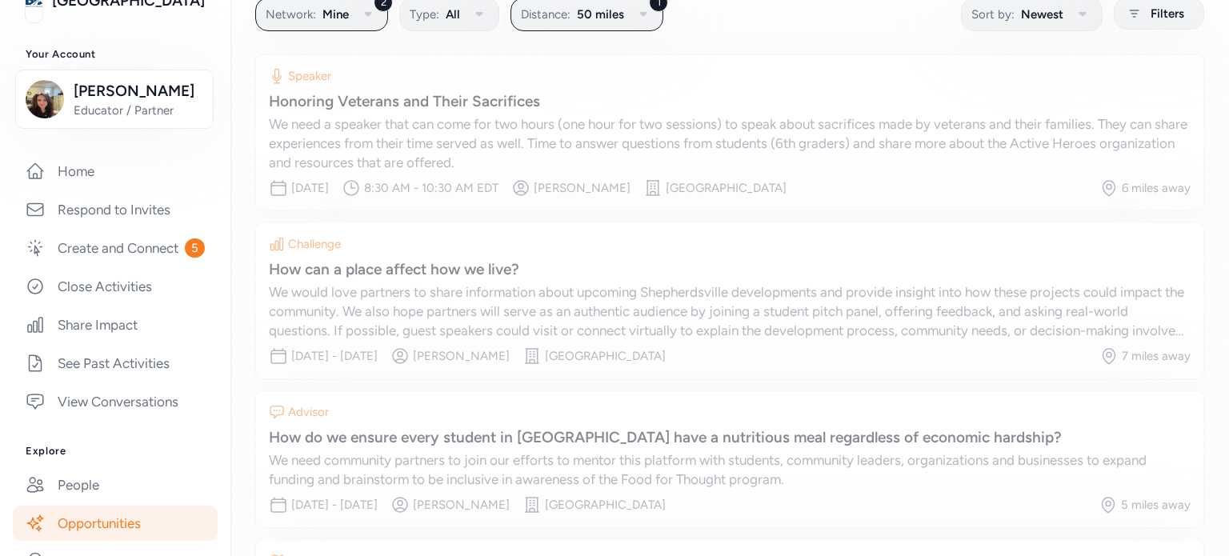
scroll to position [122, 0]
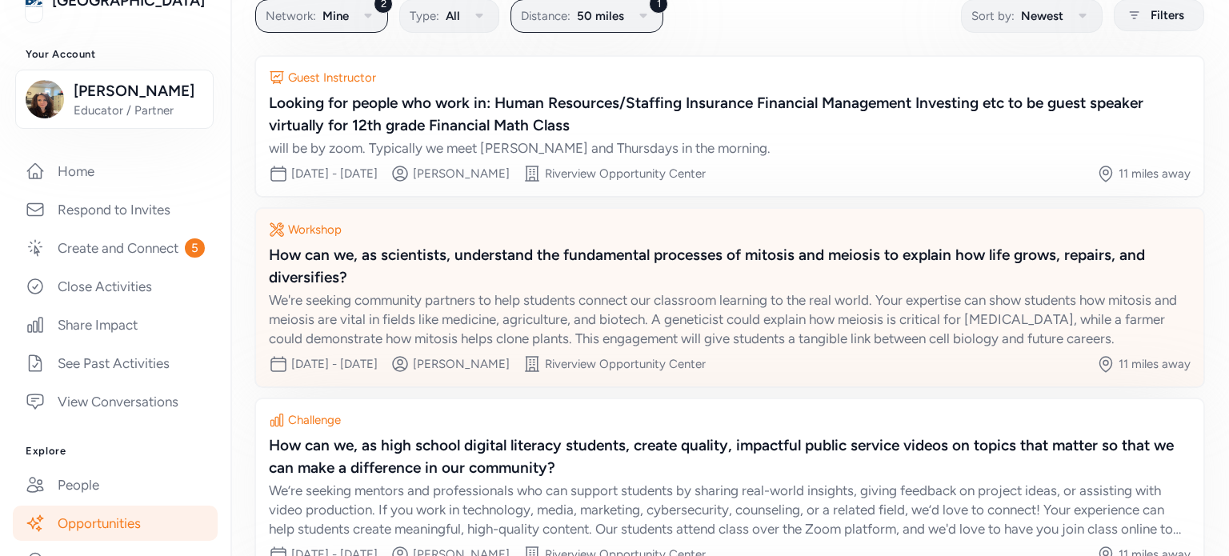
click at [314, 258] on div "How can we, as scientists, understand the fundamental processes of mitosis and …" at bounding box center [730, 266] width 922 height 45
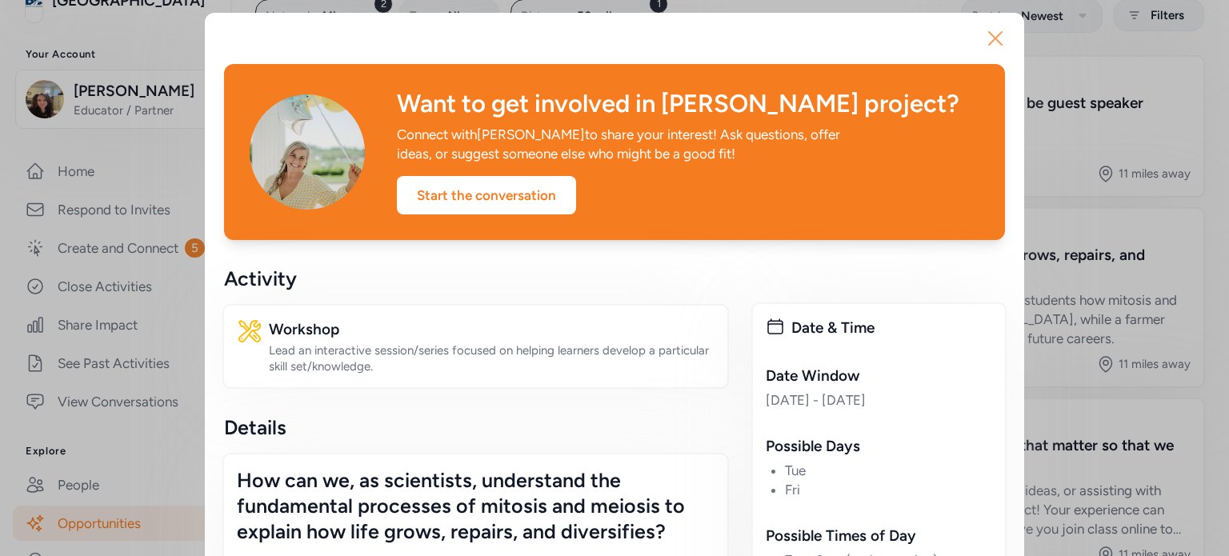
click at [1002, 45] on button "Close" at bounding box center [995, 38] width 51 height 51
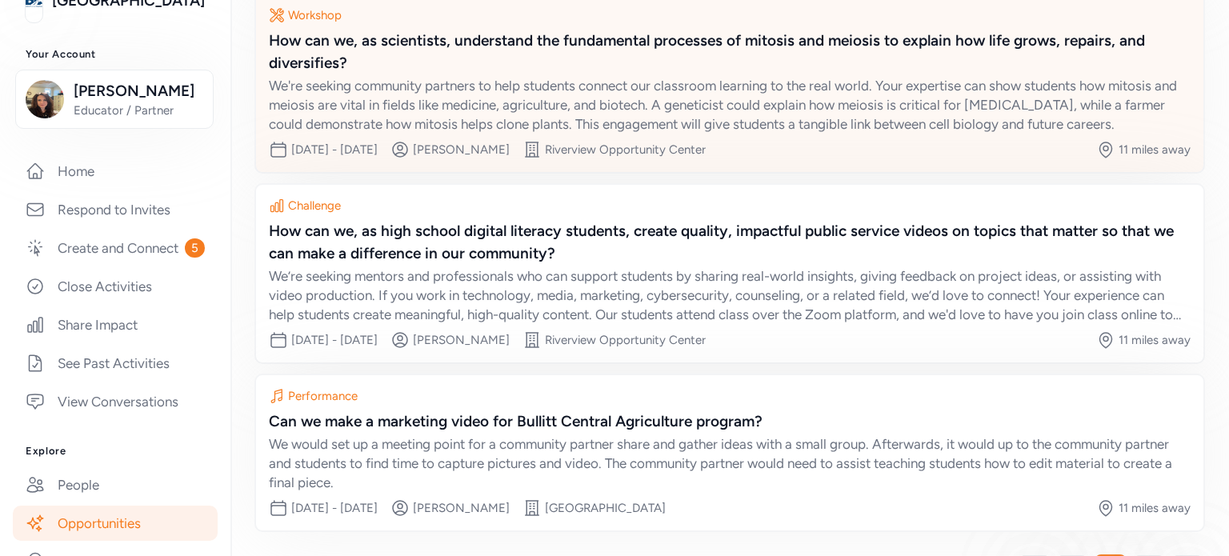
scroll to position [389, 0]
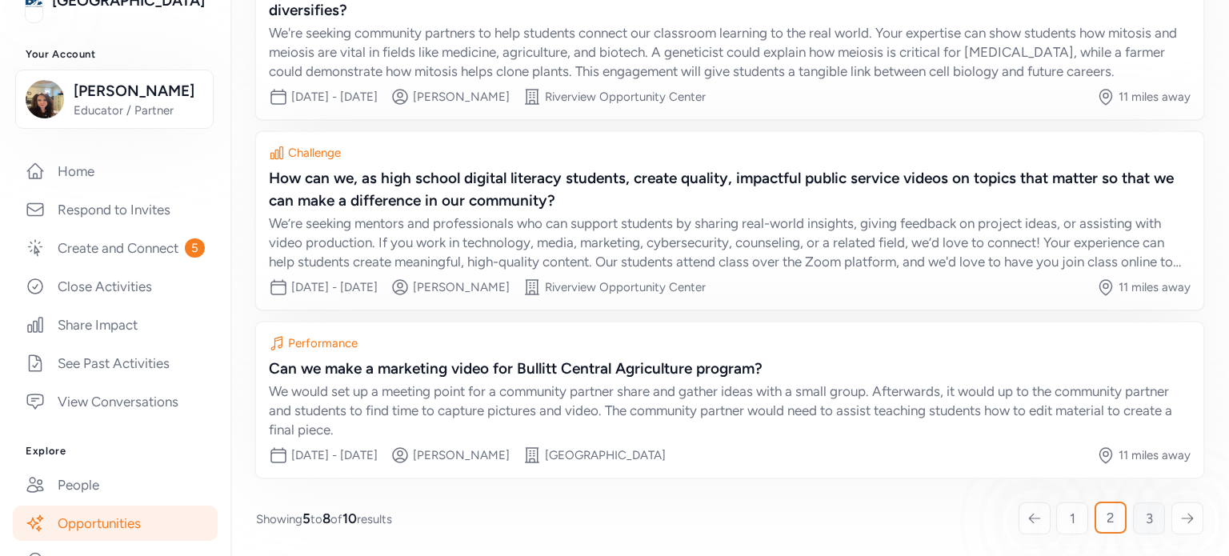
click at [1146, 513] on link "3" at bounding box center [1149, 518] width 32 height 32
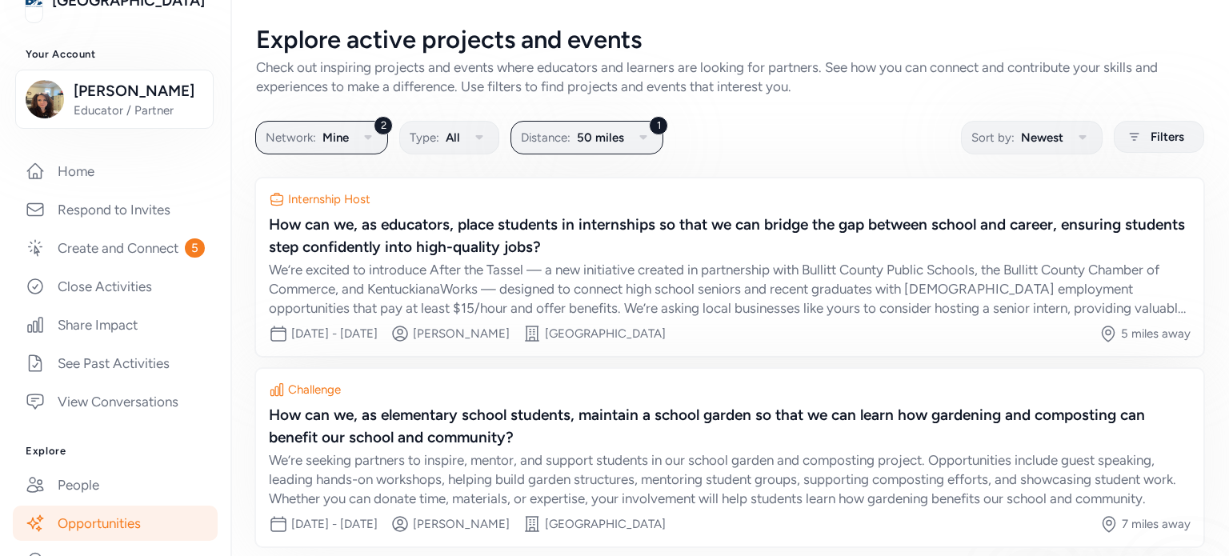
scroll to position [70, 0]
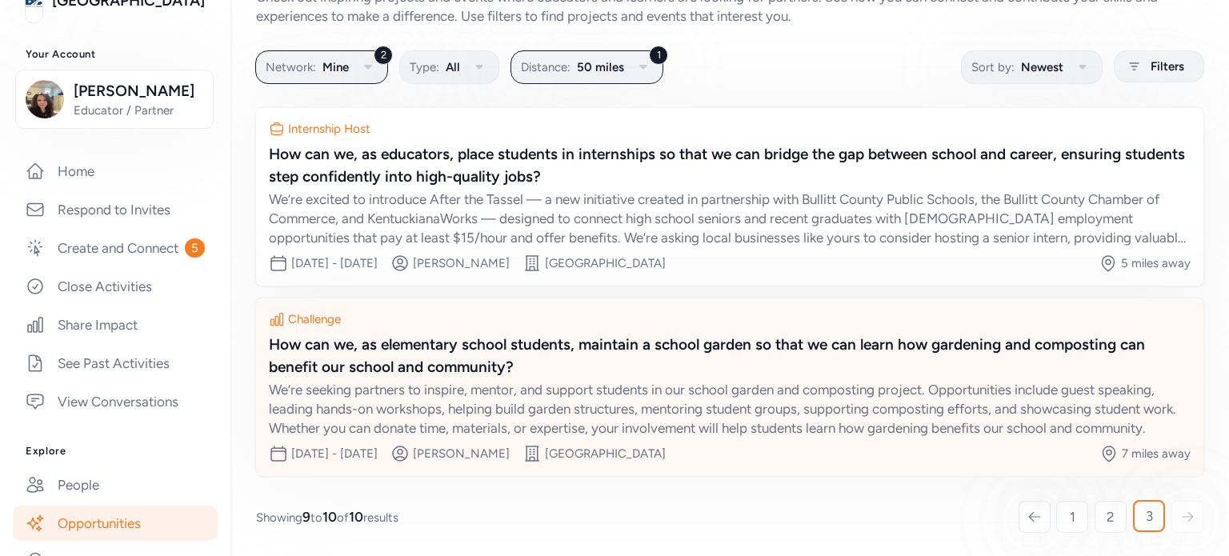
click at [468, 378] on div "How can we, as elementary school students, maintain a school garden so that we …" at bounding box center [730, 386] width 922 height 104
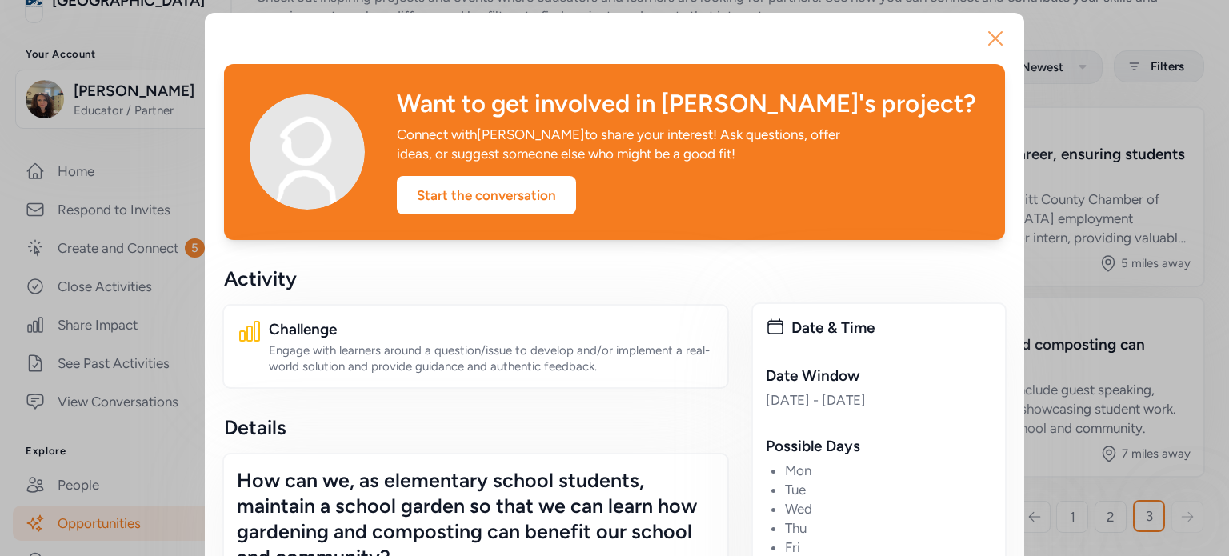
click at [989, 35] on icon "button" at bounding box center [995, 39] width 26 height 26
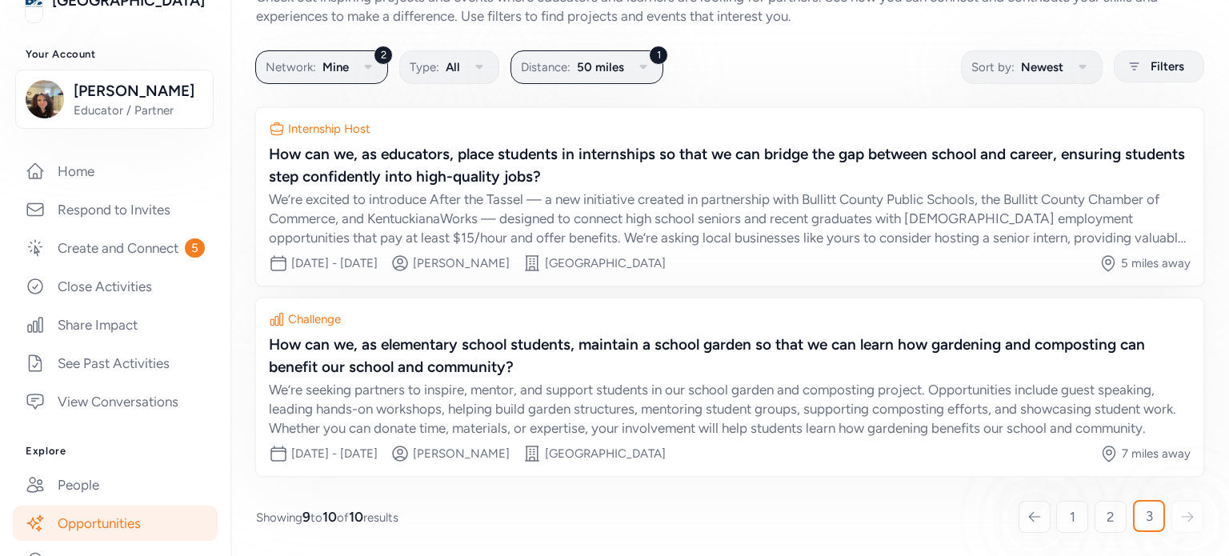
click at [1180, 510] on icon at bounding box center [1187, 517] width 14 height 16
click at [960, 491] on div "Explore active projects and events Check out inspiring projects and events wher…" at bounding box center [729, 244] width 998 height 628
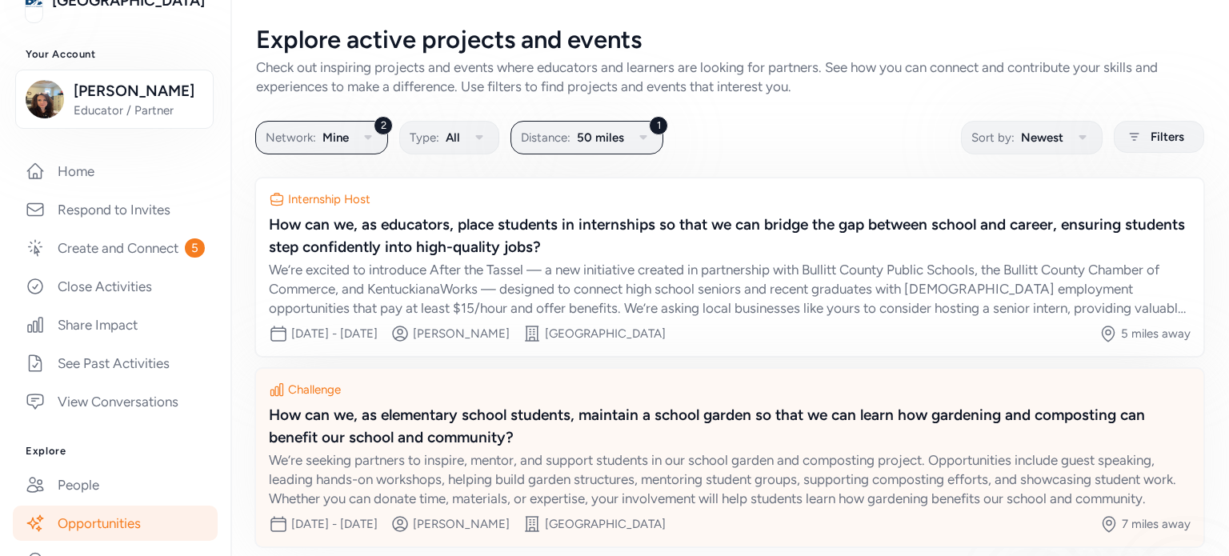
scroll to position [70, 0]
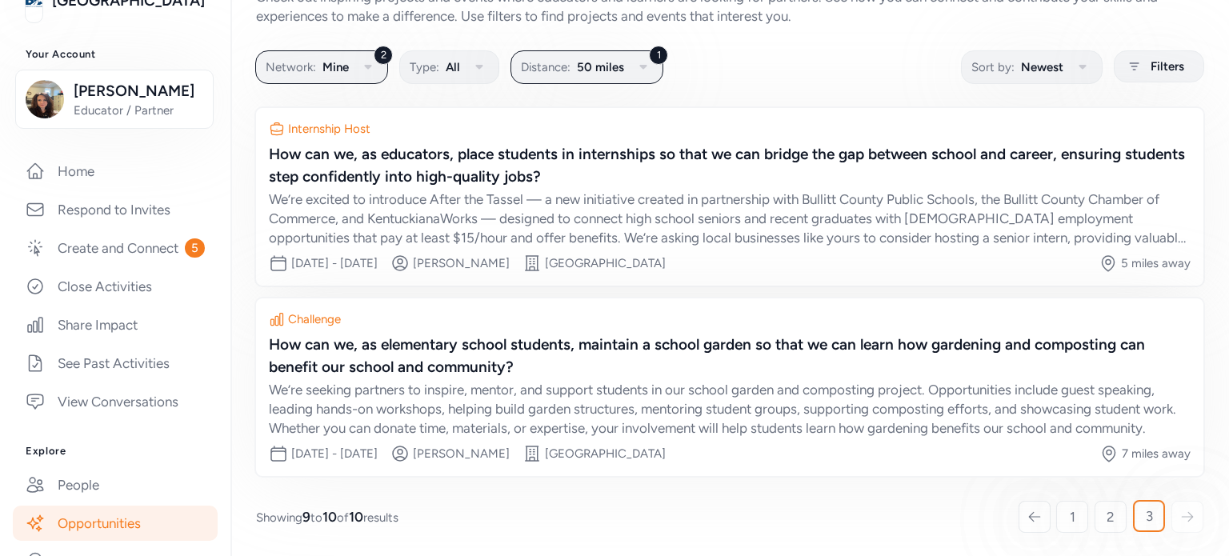
click at [1133, 515] on div "3" at bounding box center [1149, 516] width 32 height 32
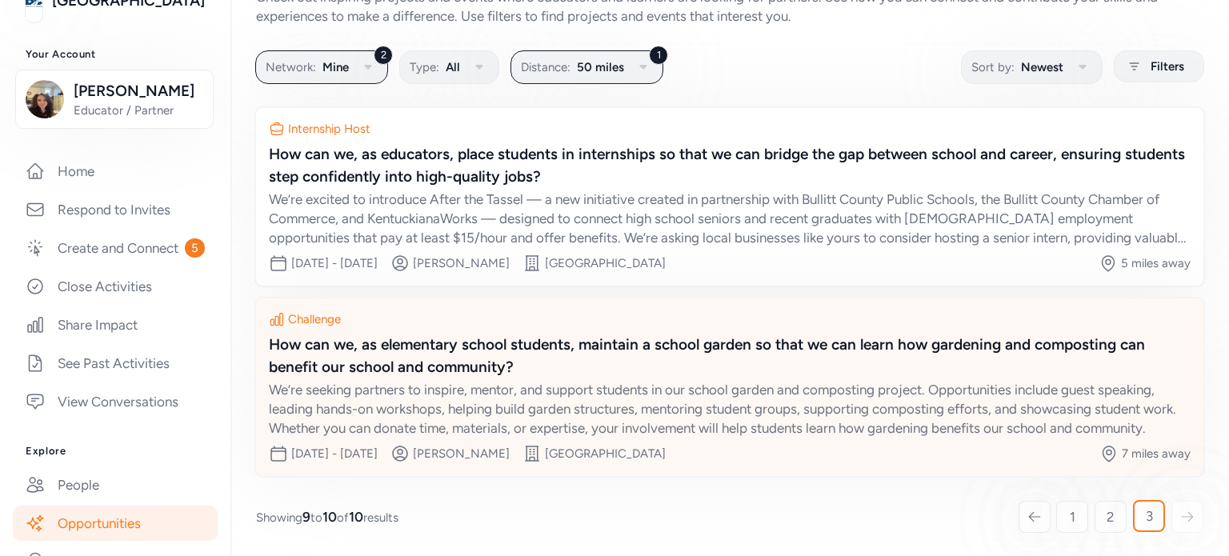
click at [483, 360] on div "How can we, as elementary school students, maintain a school garden so that we …" at bounding box center [730, 356] width 922 height 45
click at [483, 370] on div "Engage with learners around a question/issue to develop and/or implement a real…" at bounding box center [497, 385] width 423 height 30
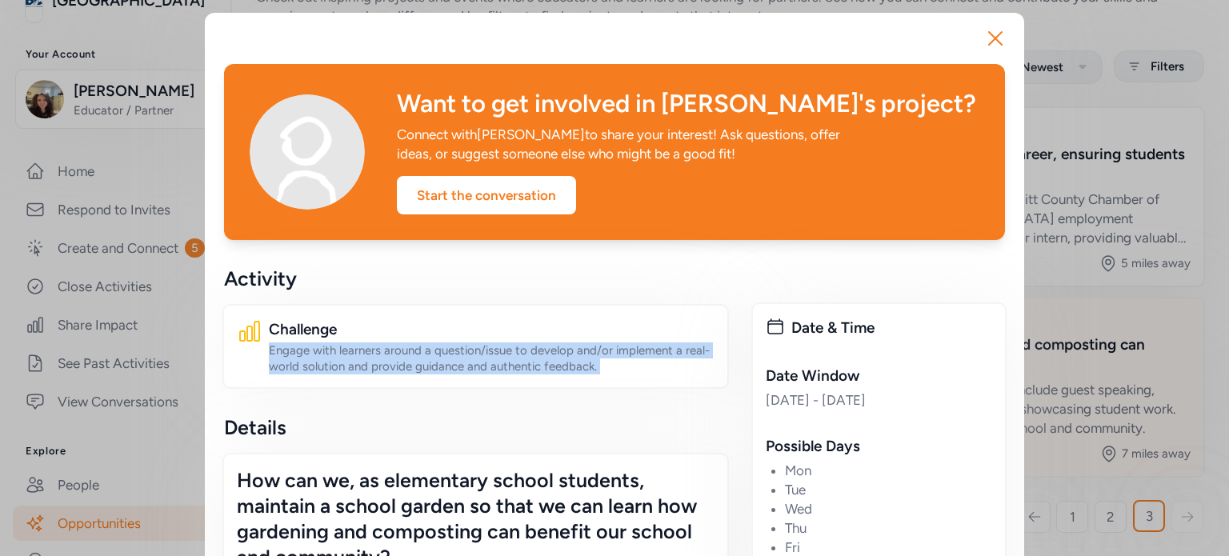
click at [483, 360] on div "Engage with learners around a question/issue to develop and/or implement a real…" at bounding box center [492, 358] width 446 height 32
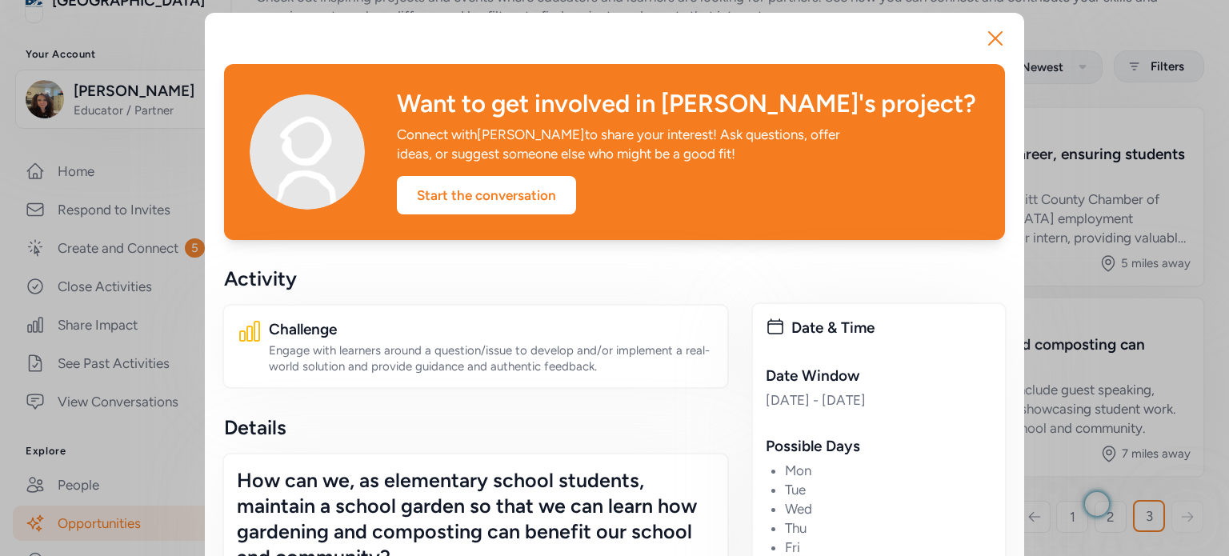
click at [476, 428] on div "Details" at bounding box center [475, 427] width 503 height 26
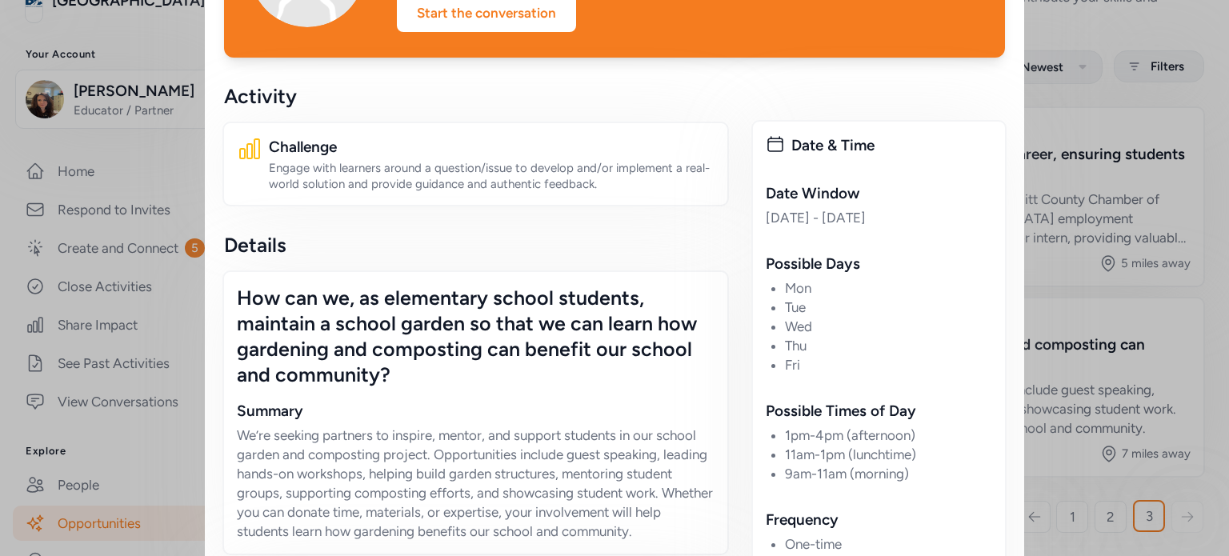
scroll to position [184, 0]
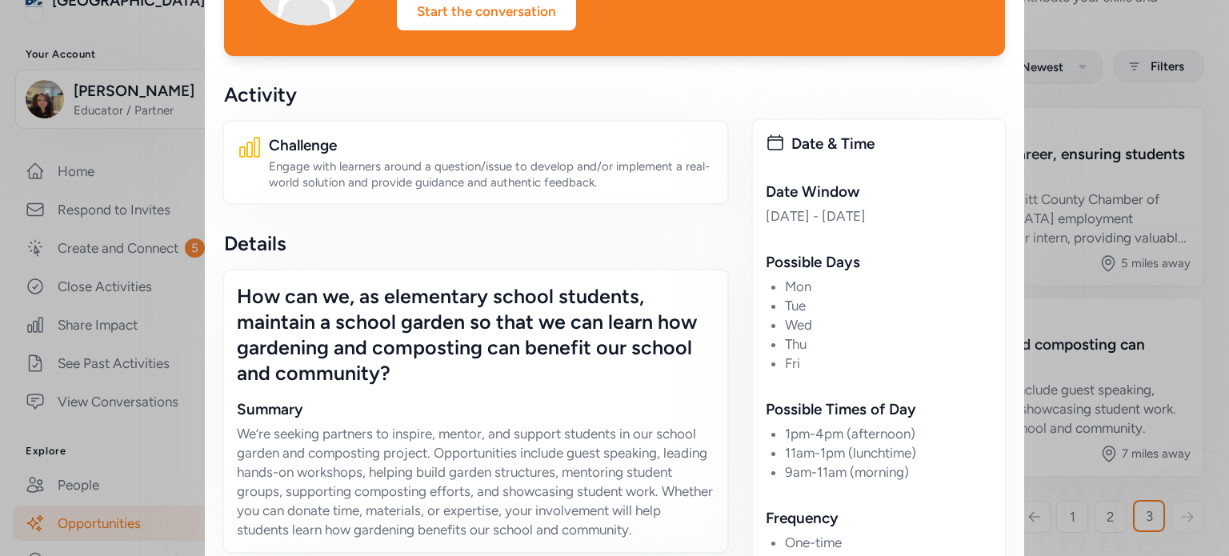
click at [432, 351] on div "How can we, as elementary school students, maintain a school garden so that we …" at bounding box center [476, 334] width 478 height 102
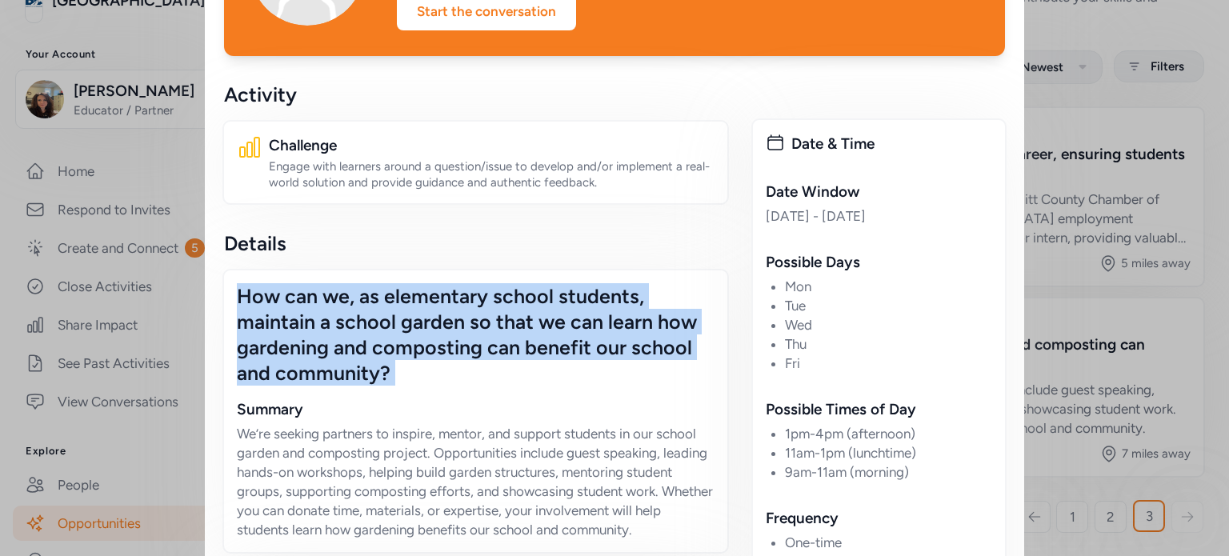
click at [432, 351] on div "How can we, as elementary school students, maintain a school garden so that we …" at bounding box center [476, 334] width 478 height 102
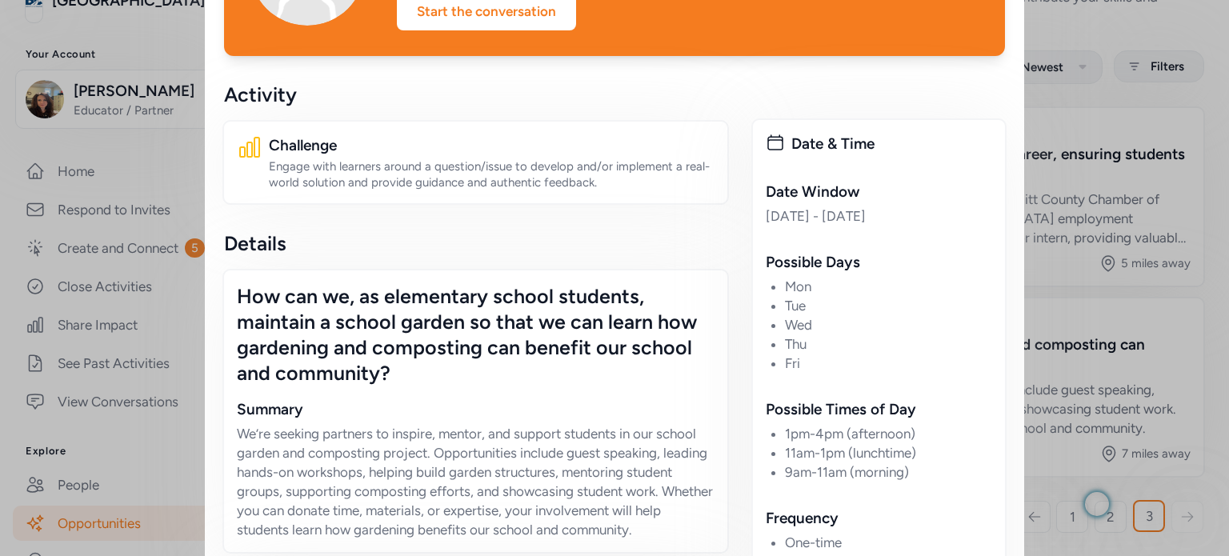
drag, startPoint x: 432, startPoint y: 351, endPoint x: 397, endPoint y: 71, distance: 282.2
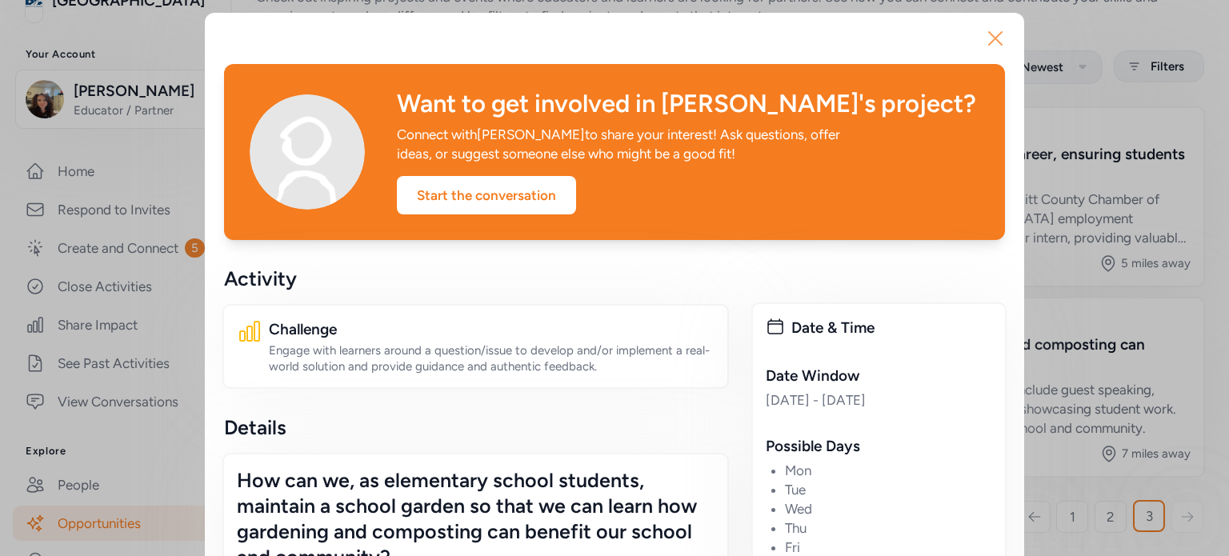
click at [994, 41] on icon "button" at bounding box center [995, 39] width 26 height 26
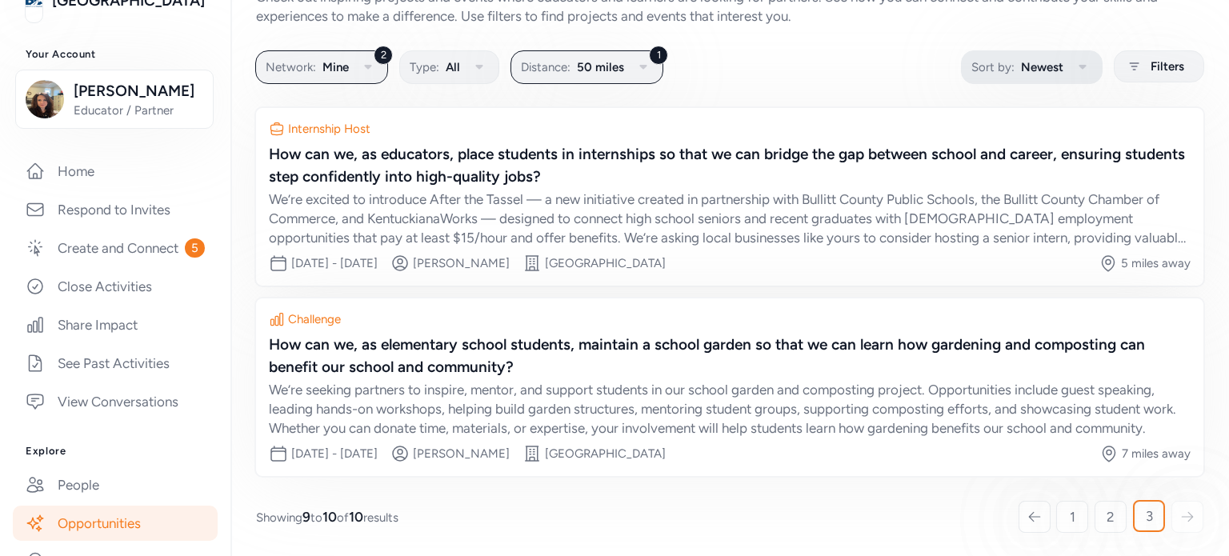
click at [1078, 68] on icon "button" at bounding box center [1081, 67] width 7 height 5
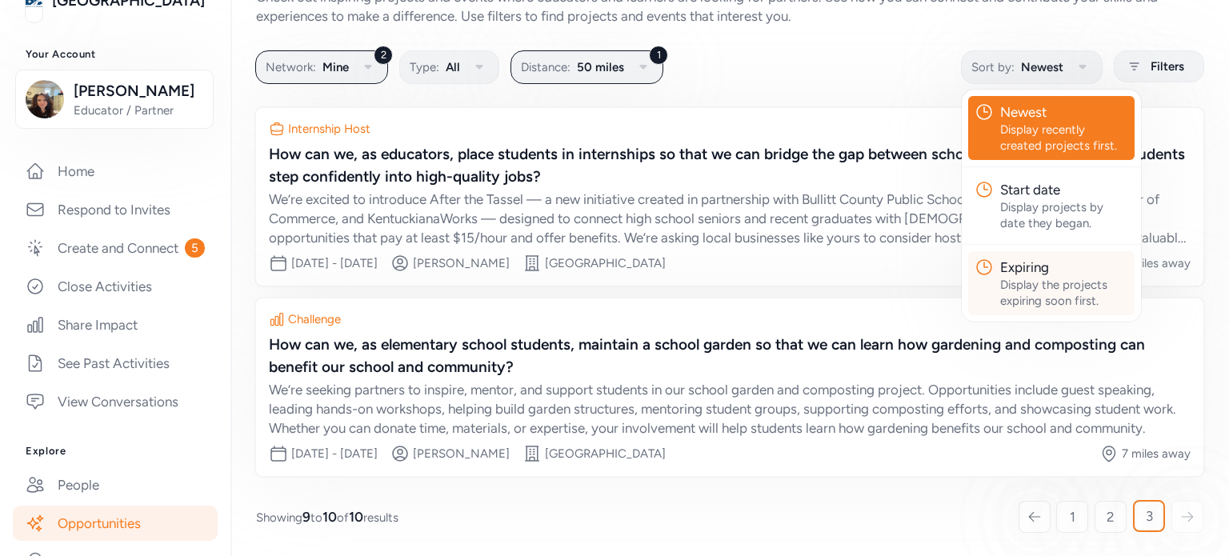
click at [1011, 266] on div "Expiring" at bounding box center [1064, 267] width 128 height 19
